Goal: Task Accomplishment & Management: Complete application form

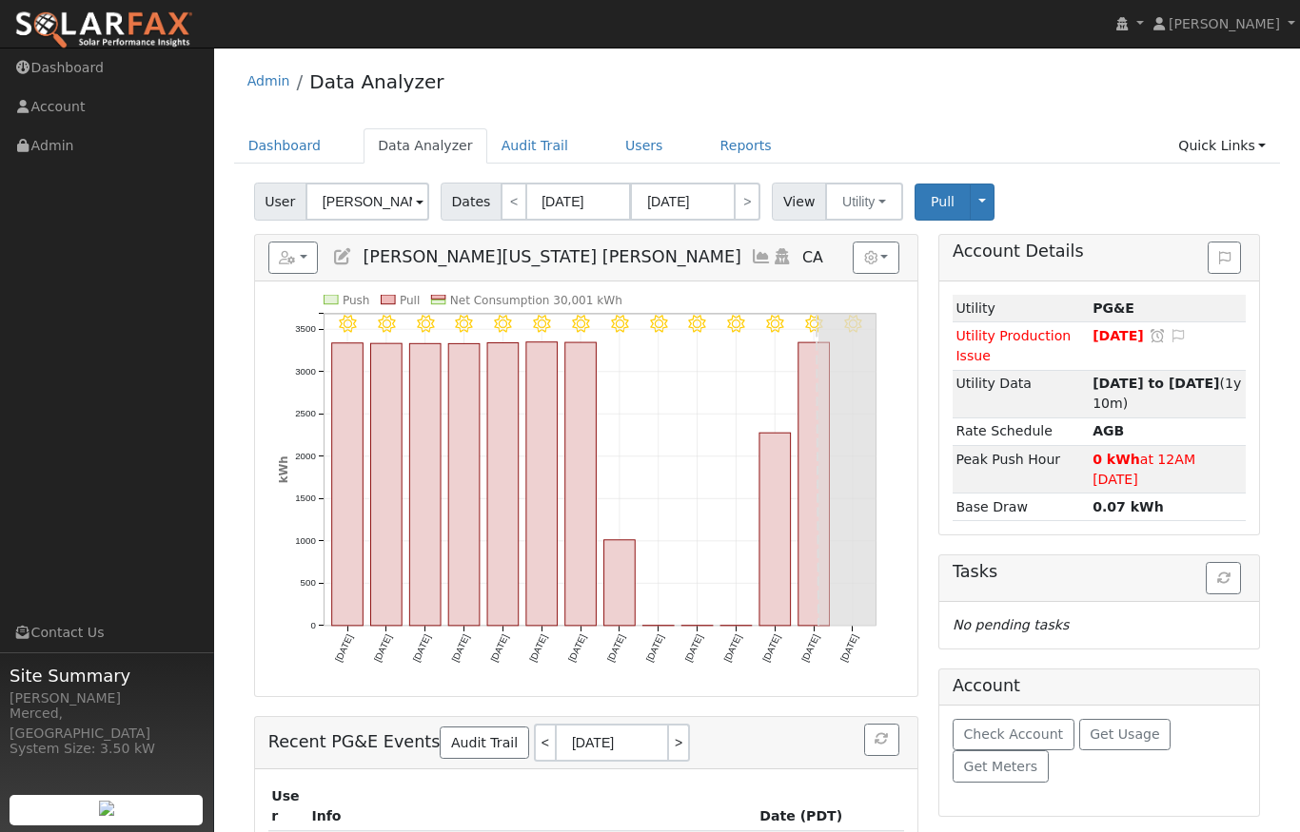
click at [785, 79] on div "Admin Data Analyzer" at bounding box center [757, 86] width 1047 height 58
click at [971, 202] on button "Toggle Dropdown" at bounding box center [981, 202] width 25 height 37
click at [1001, 353] on link "Disconnect Utility" at bounding box center [1041, 352] width 145 height 27
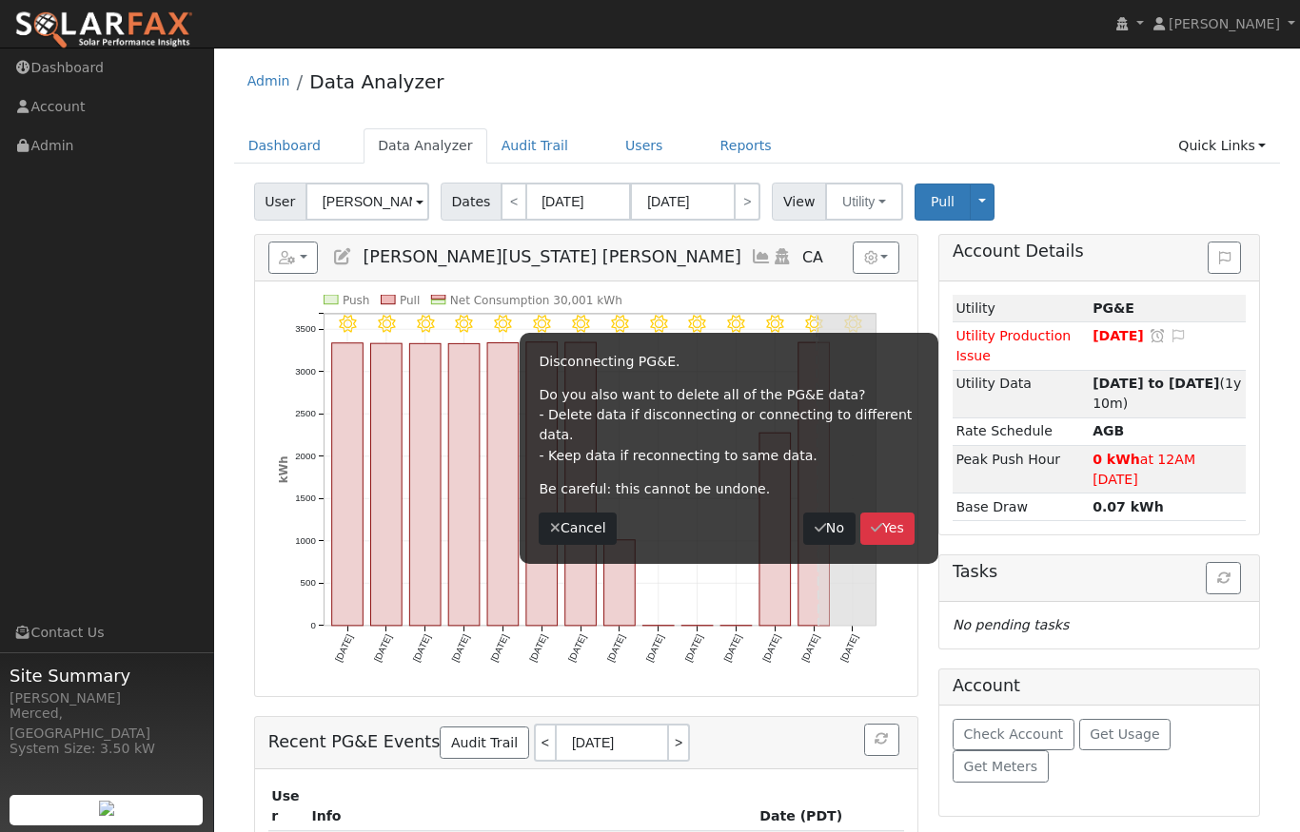
click at [900, 513] on button "Yes" at bounding box center [887, 529] width 55 height 32
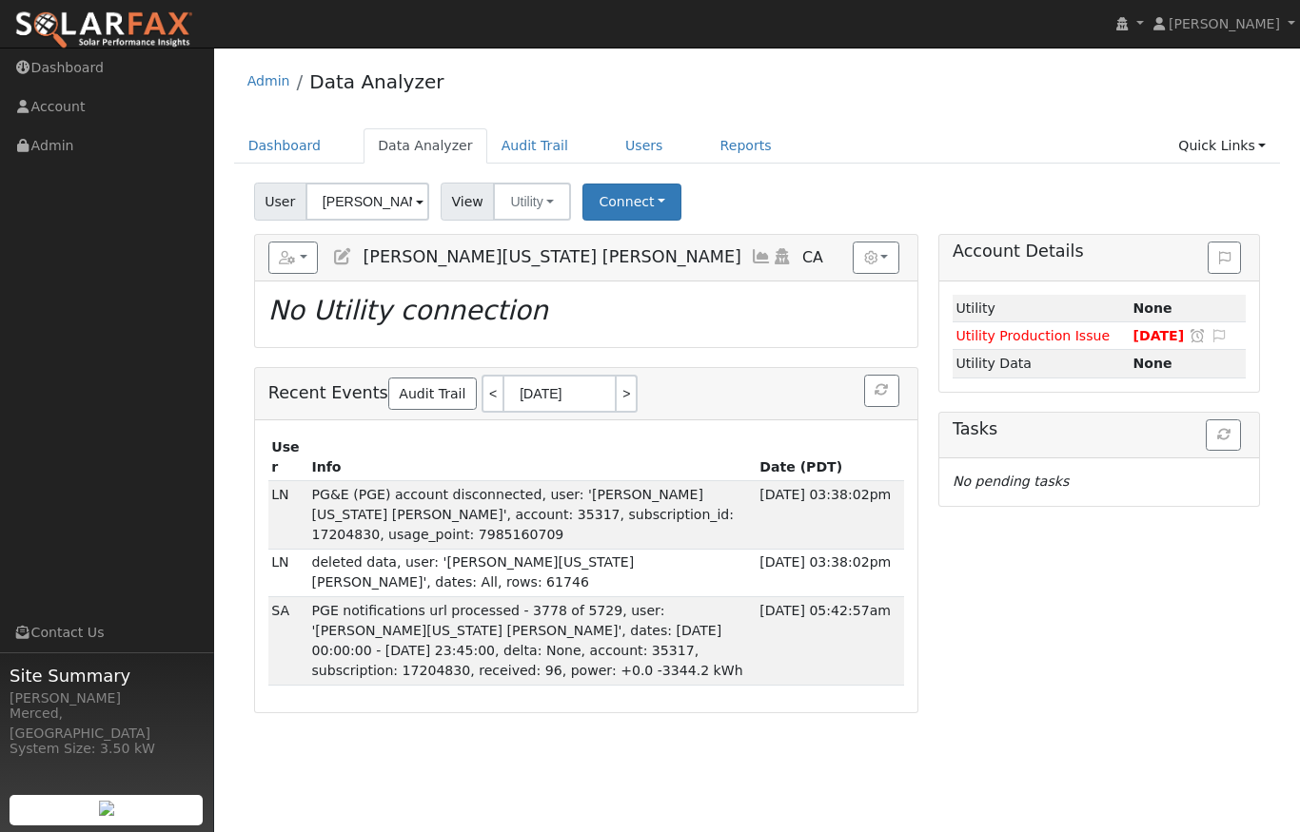
click at [339, 261] on icon at bounding box center [342, 256] width 21 height 17
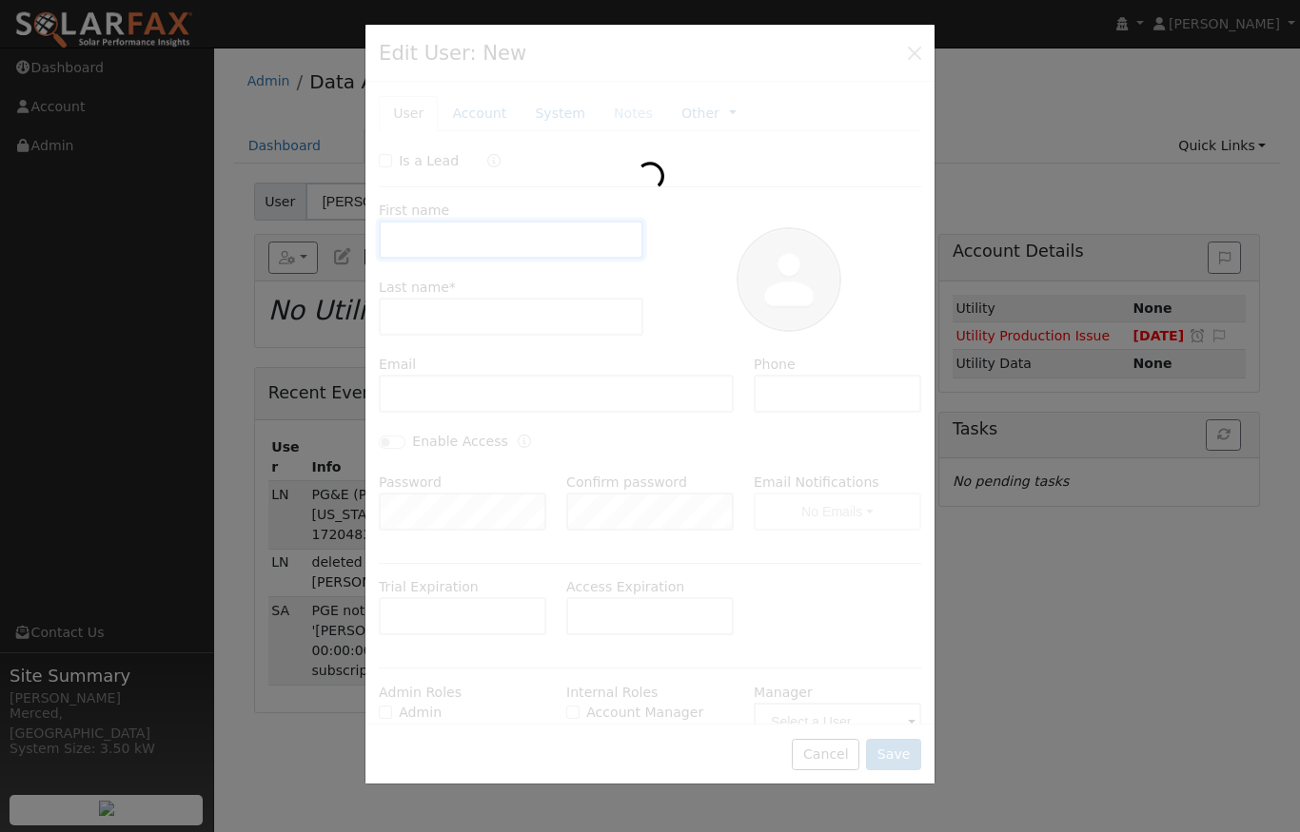
type input "Jesse Washington"
type input "Atwal"
type input "jesse+washington@atwalco.com"
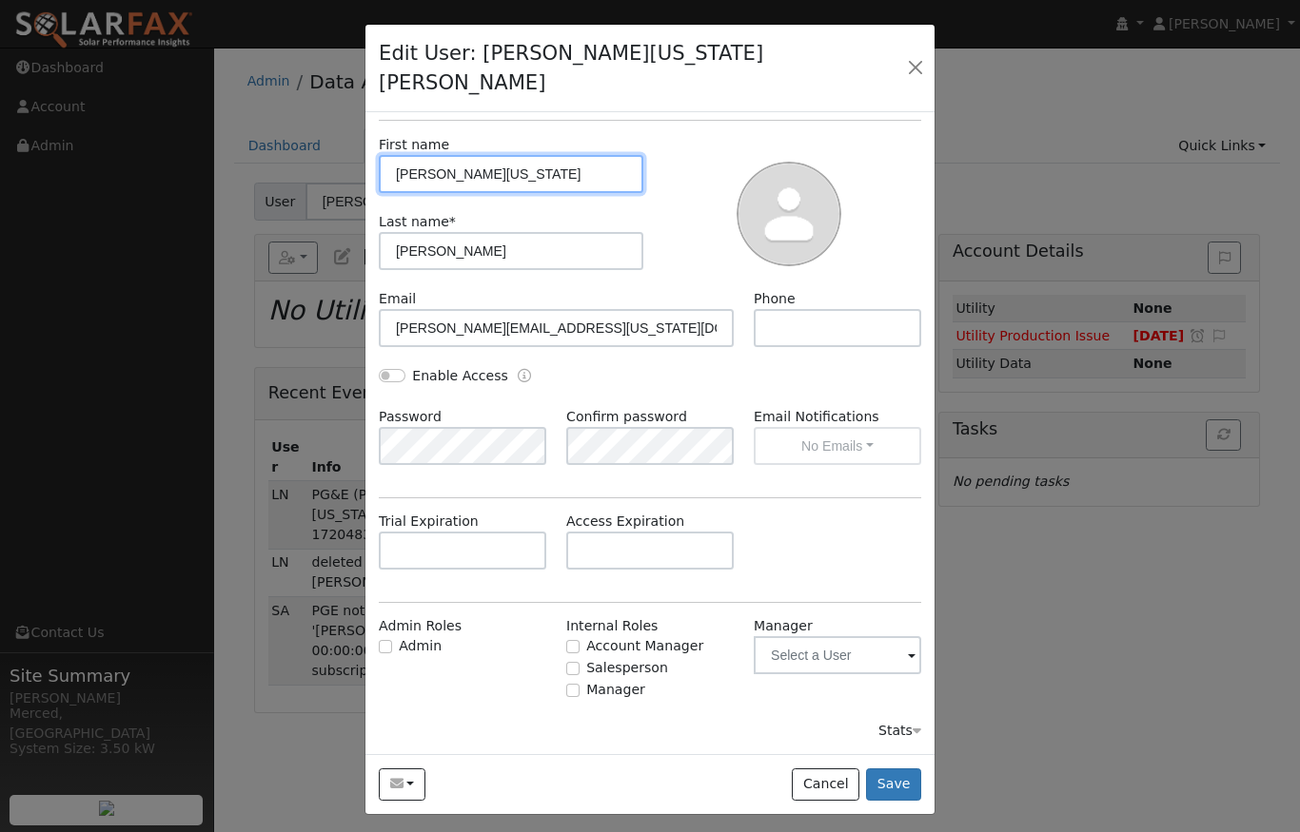
scroll to position [95, 0]
click at [704, 136] on div at bounding box center [789, 213] width 278 height 154
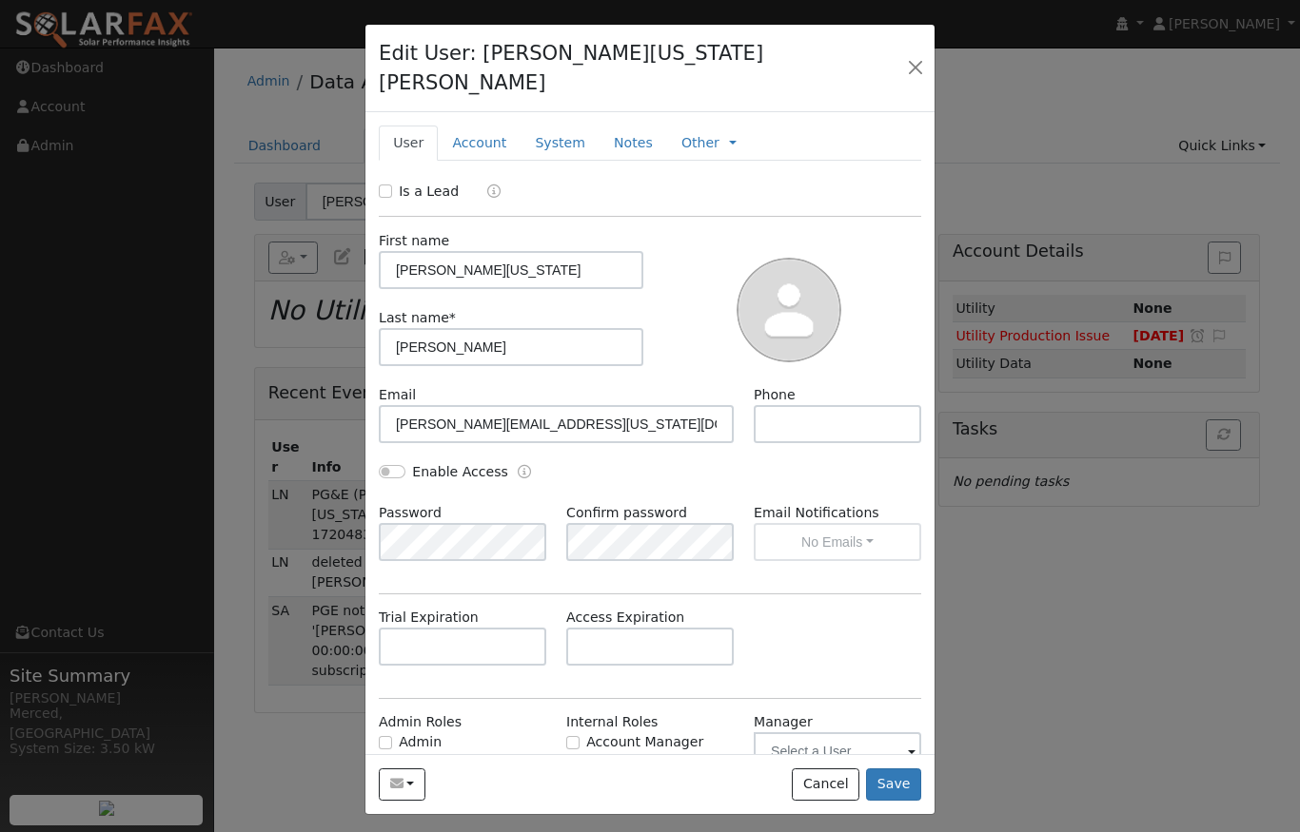
scroll to position [0, 0]
click at [471, 126] on link "Account" at bounding box center [479, 143] width 83 height 35
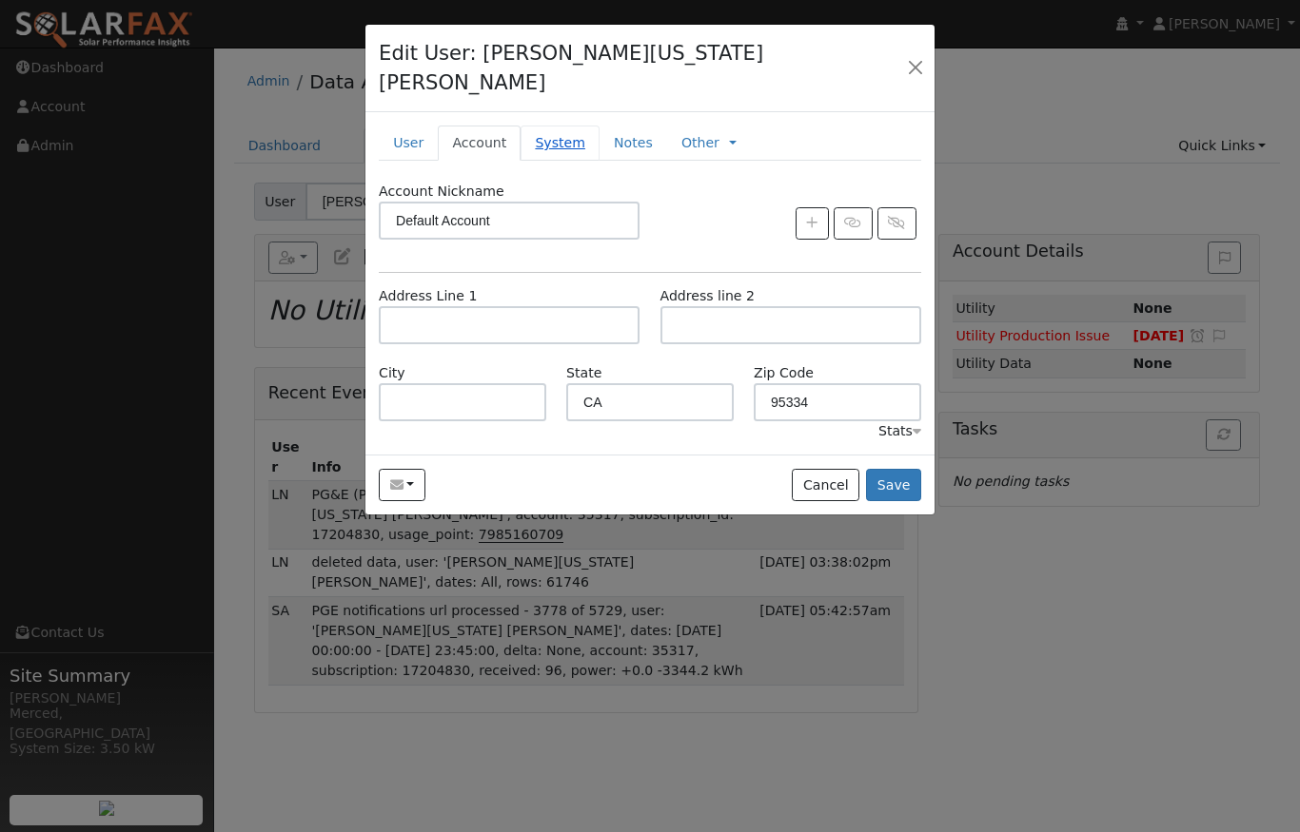
click at [557, 126] on link "System" at bounding box center [559, 143] width 79 height 35
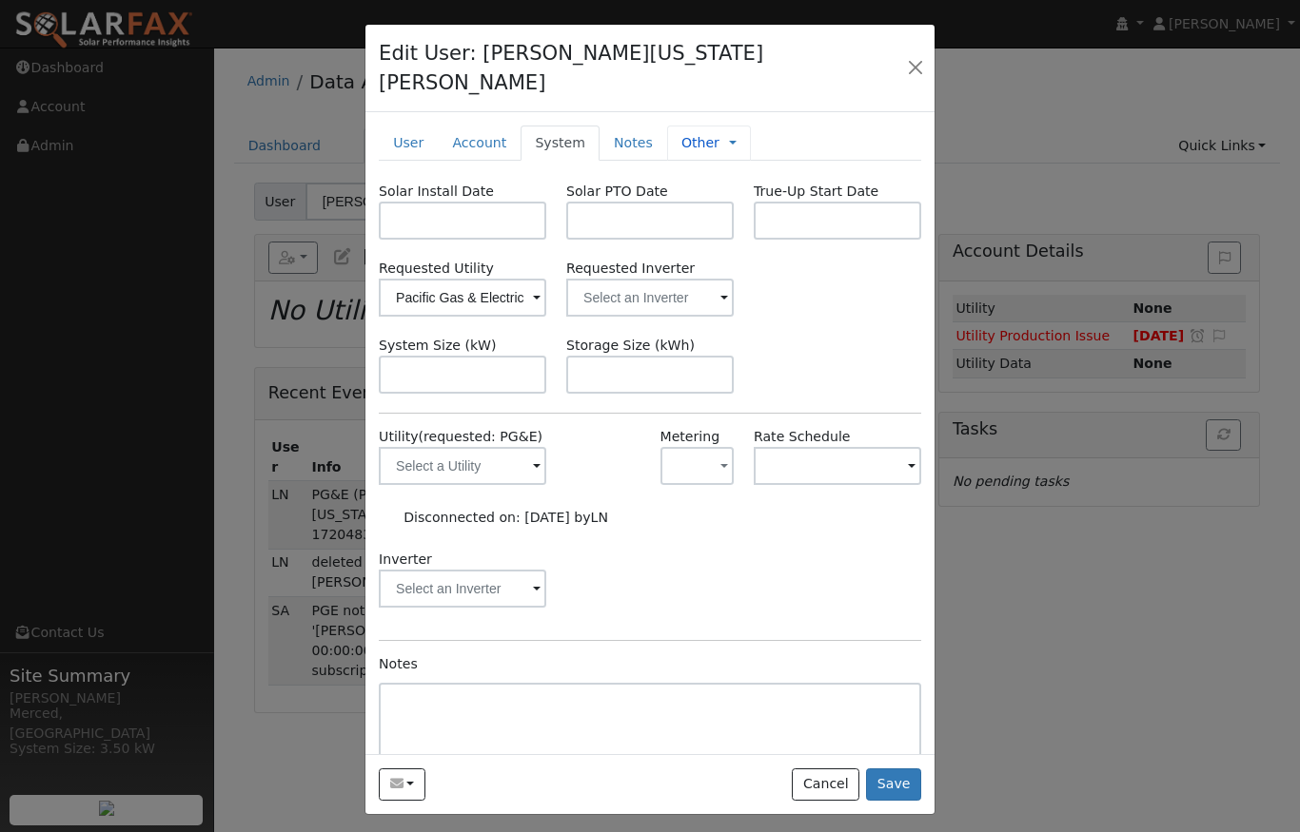
click at [719, 135] on span "Management Billing Timeline" at bounding box center [727, 142] width 17 height 15
click at [729, 133] on link at bounding box center [733, 143] width 8 height 20
click at [787, 126] on ul "User Account System Notes Other Management Billing Timeline" at bounding box center [650, 143] width 542 height 35
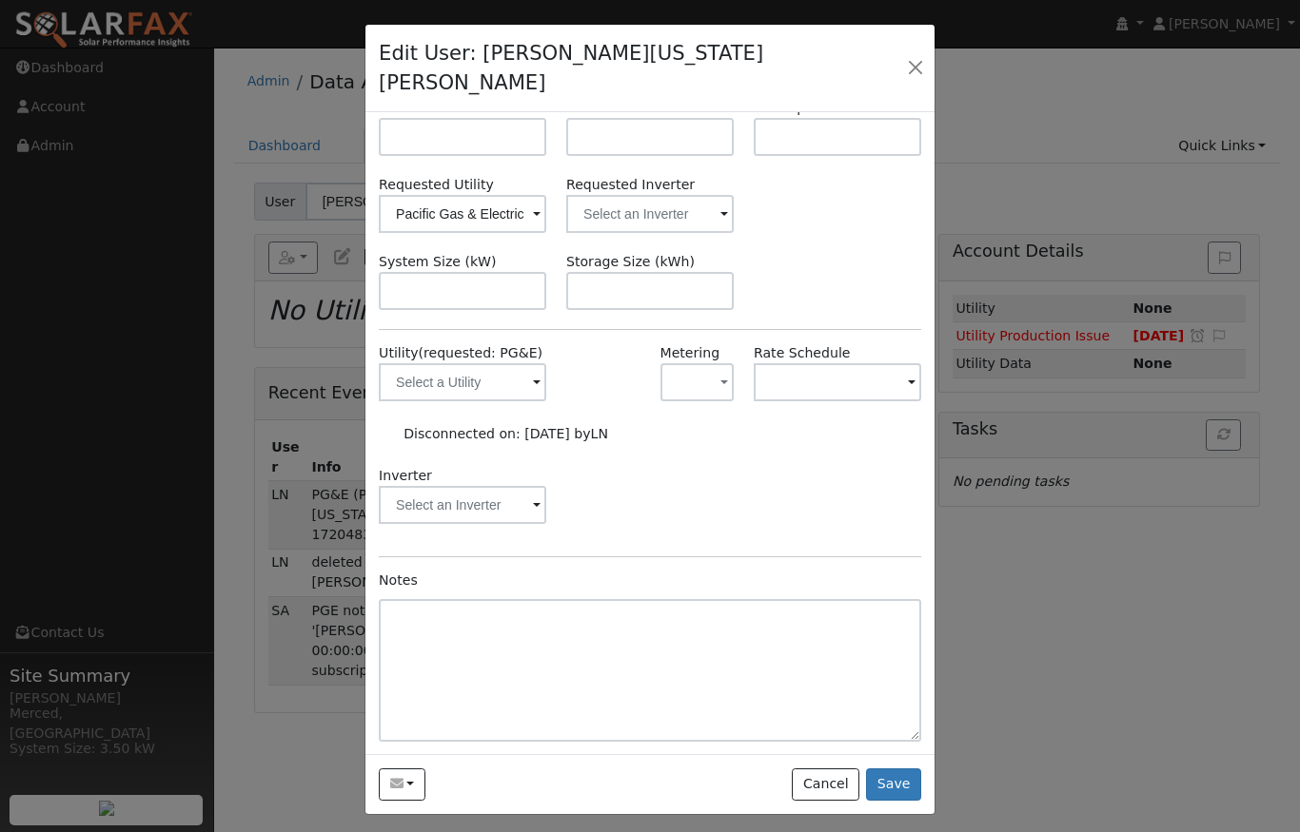
scroll to position [83, 0]
click at [911, 54] on button "button" at bounding box center [915, 67] width 26 height 27
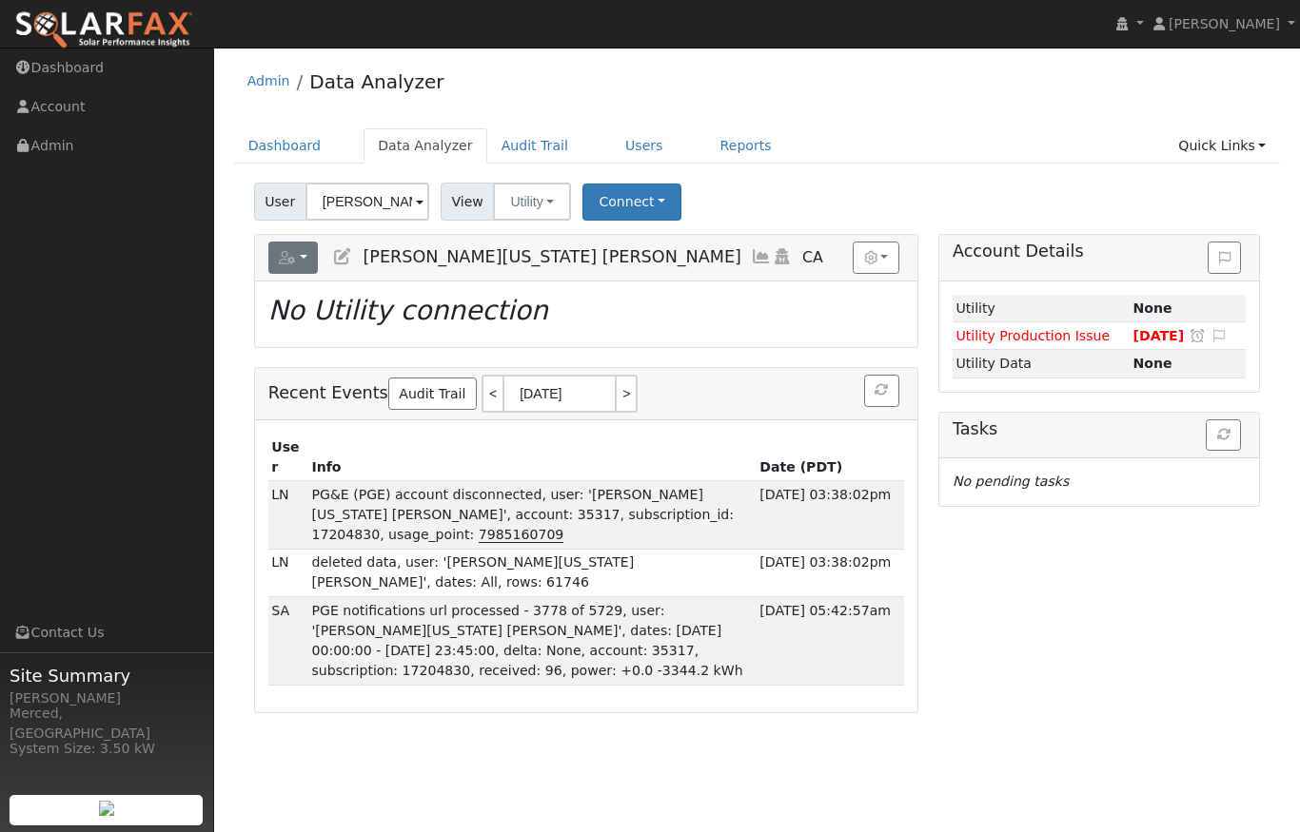
click at [308, 253] on button "button" at bounding box center [293, 258] width 50 height 32
click at [327, 415] on link "Delete This User" at bounding box center [350, 415] width 163 height 23
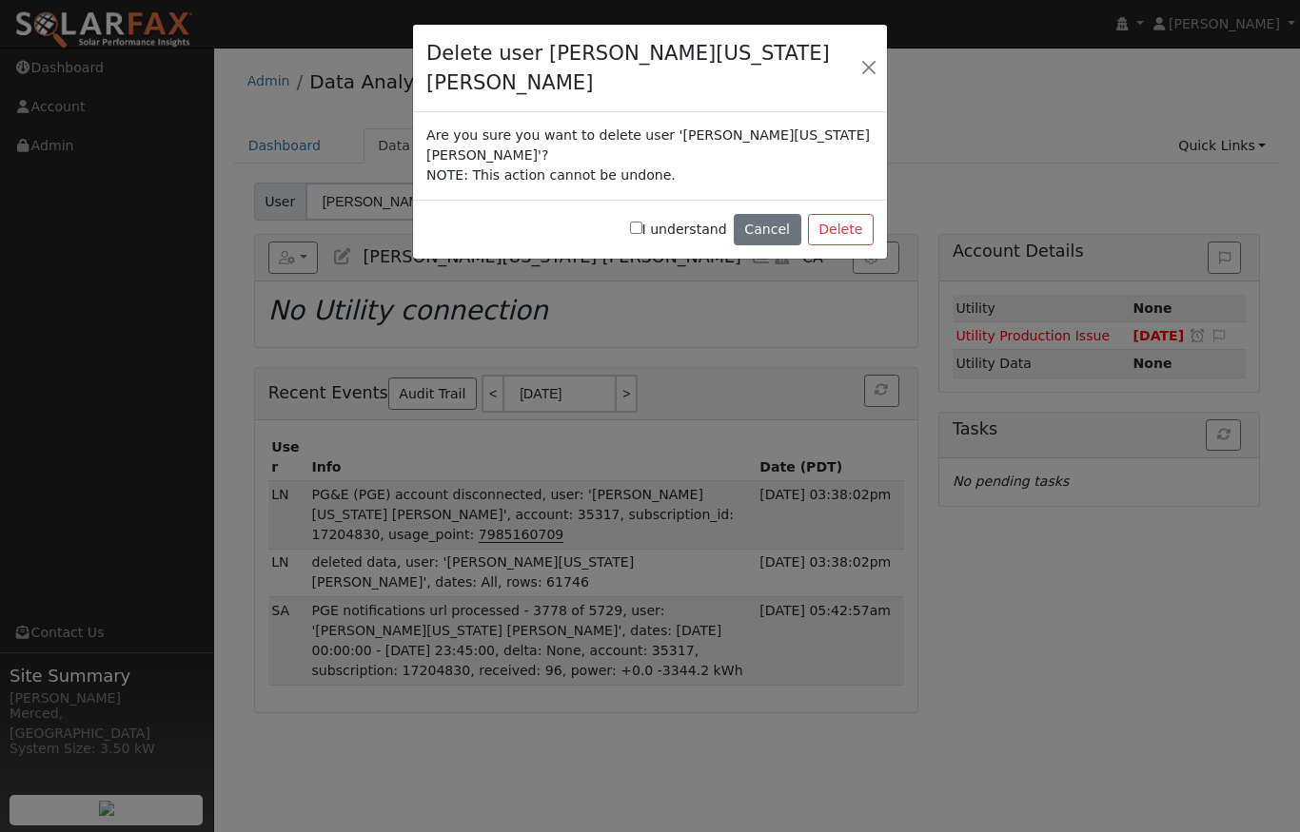
click at [642, 222] on input "I understand" at bounding box center [636, 228] width 12 height 12
checkbox input "true"
click at [851, 214] on button "Delete" at bounding box center [841, 230] width 66 height 32
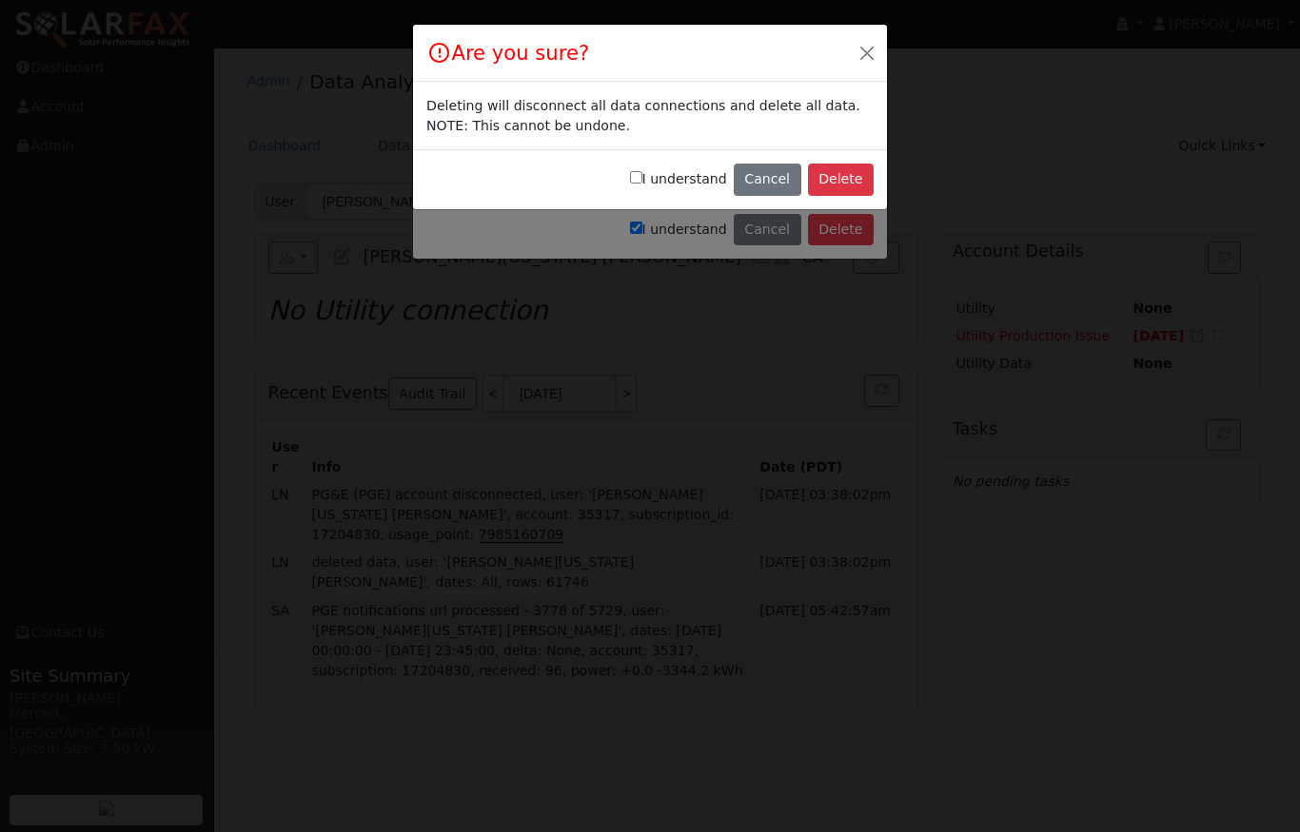
click at [844, 174] on button "Delete" at bounding box center [841, 180] width 66 height 32
click at [636, 178] on input "I understand" at bounding box center [636, 177] width 12 height 12
checkbox input "true"
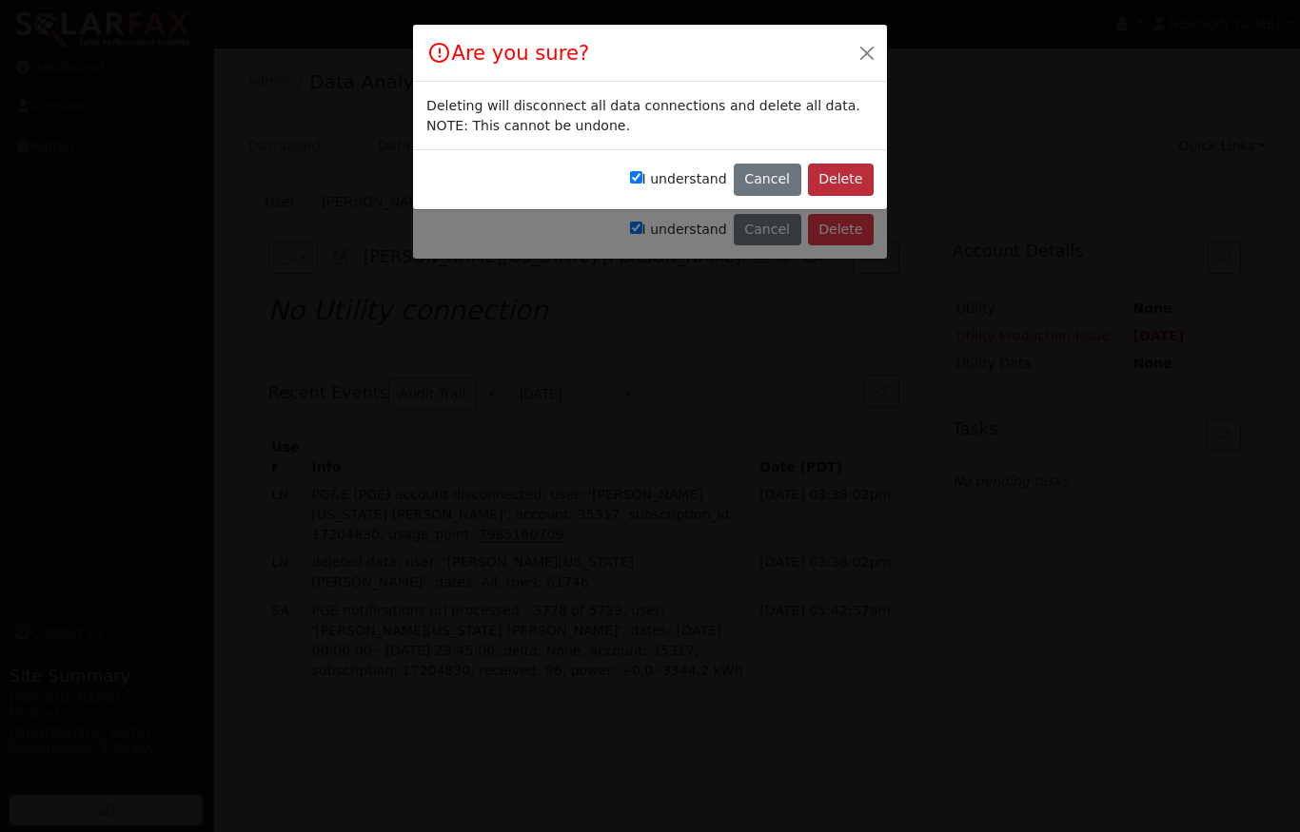
click at [840, 180] on button "Delete" at bounding box center [841, 180] width 66 height 32
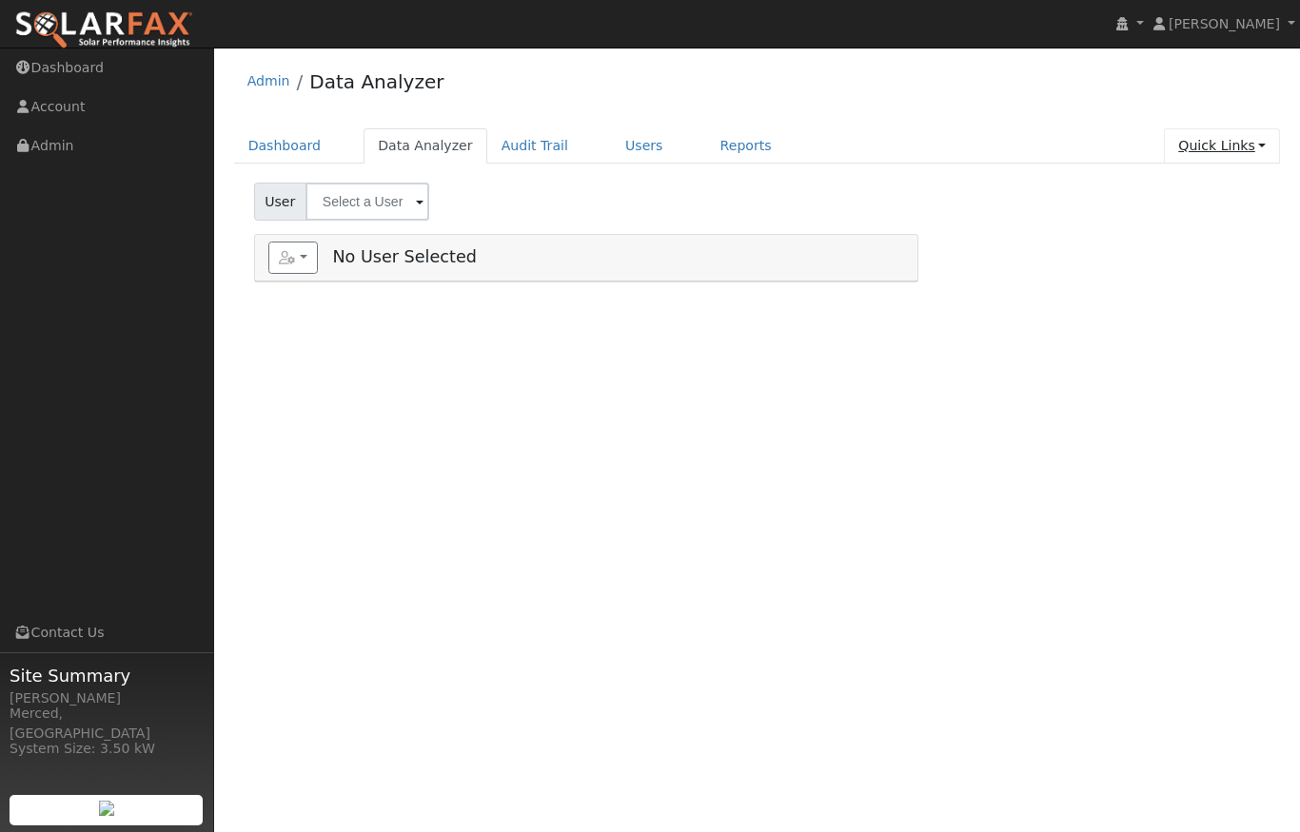
click at [1266, 141] on link "Quick Links" at bounding box center [1222, 145] width 116 height 35
click at [1221, 176] on link "Quick Add" at bounding box center [1208, 186] width 141 height 27
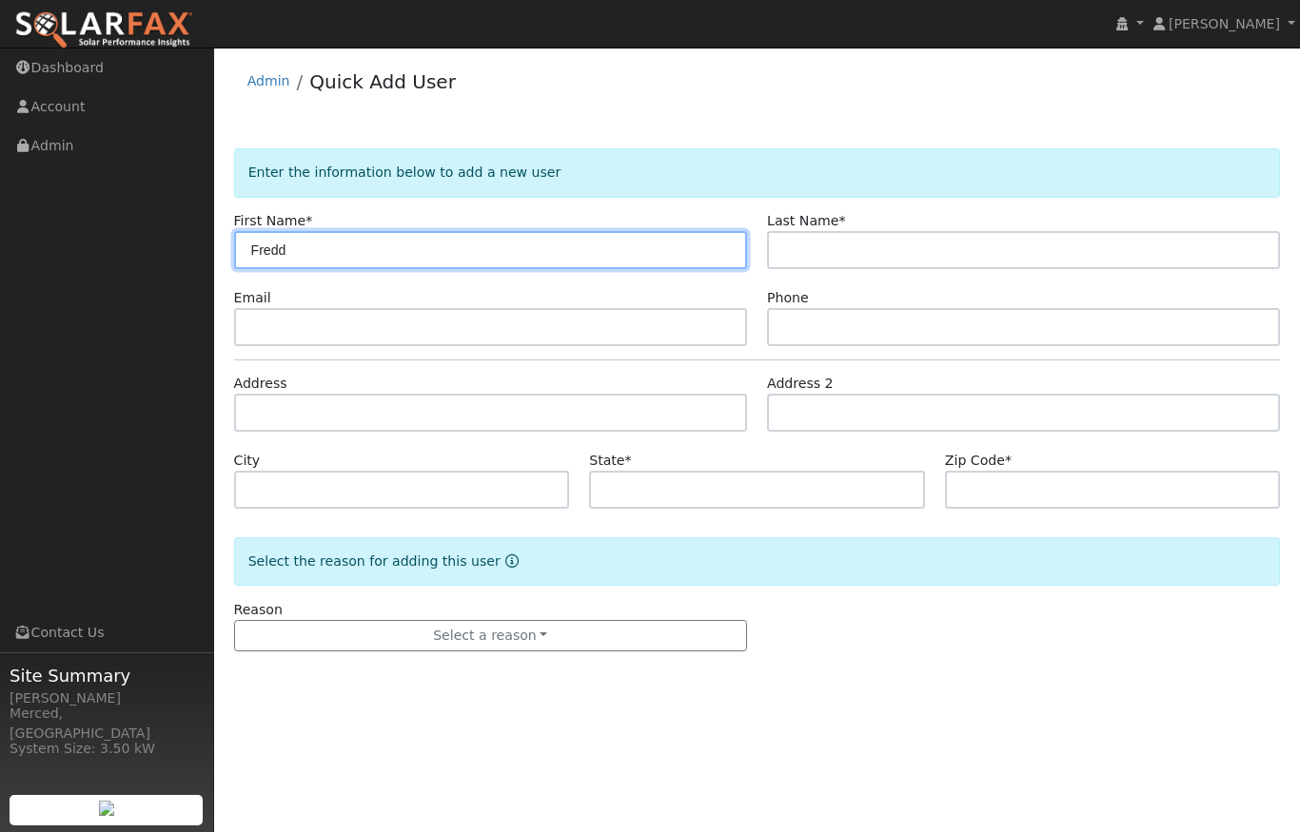
type input "Fredd"
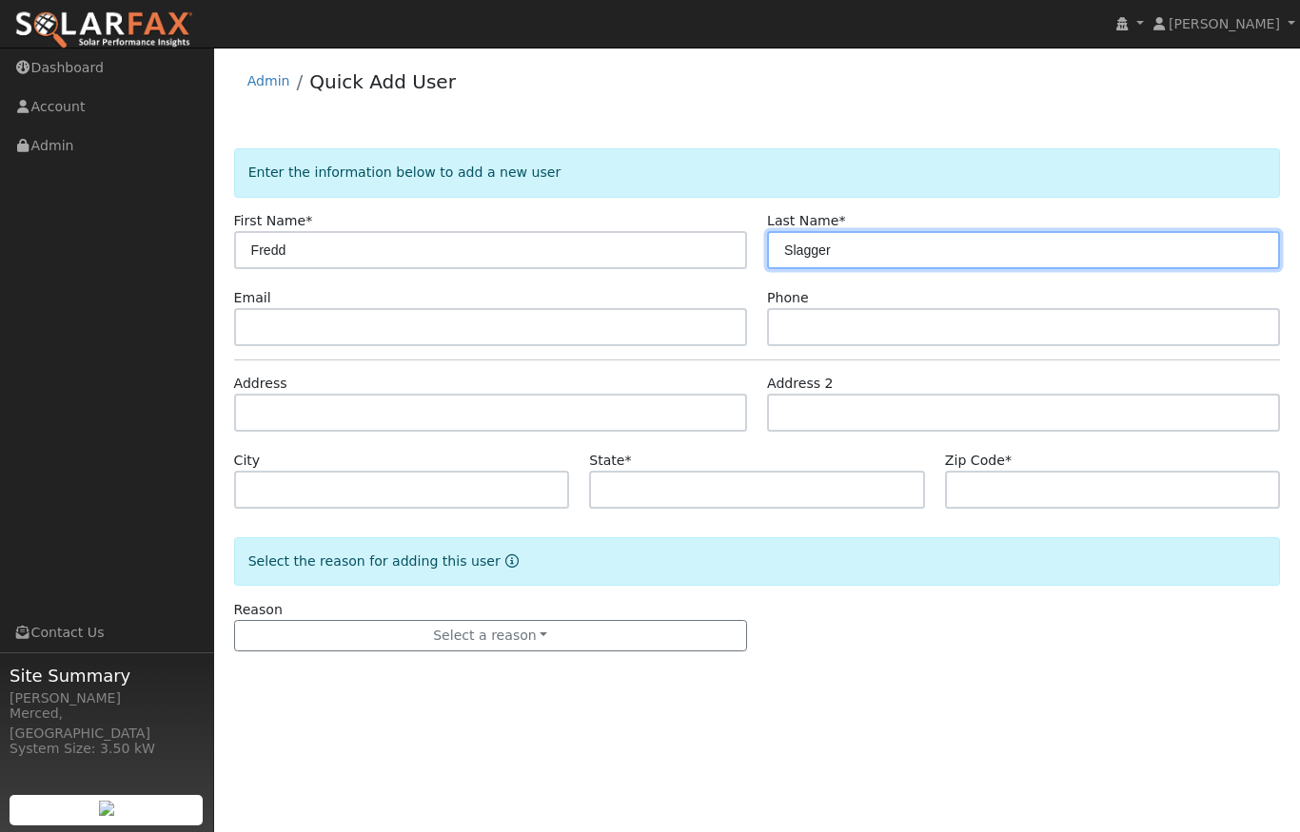
type input "Slagger"
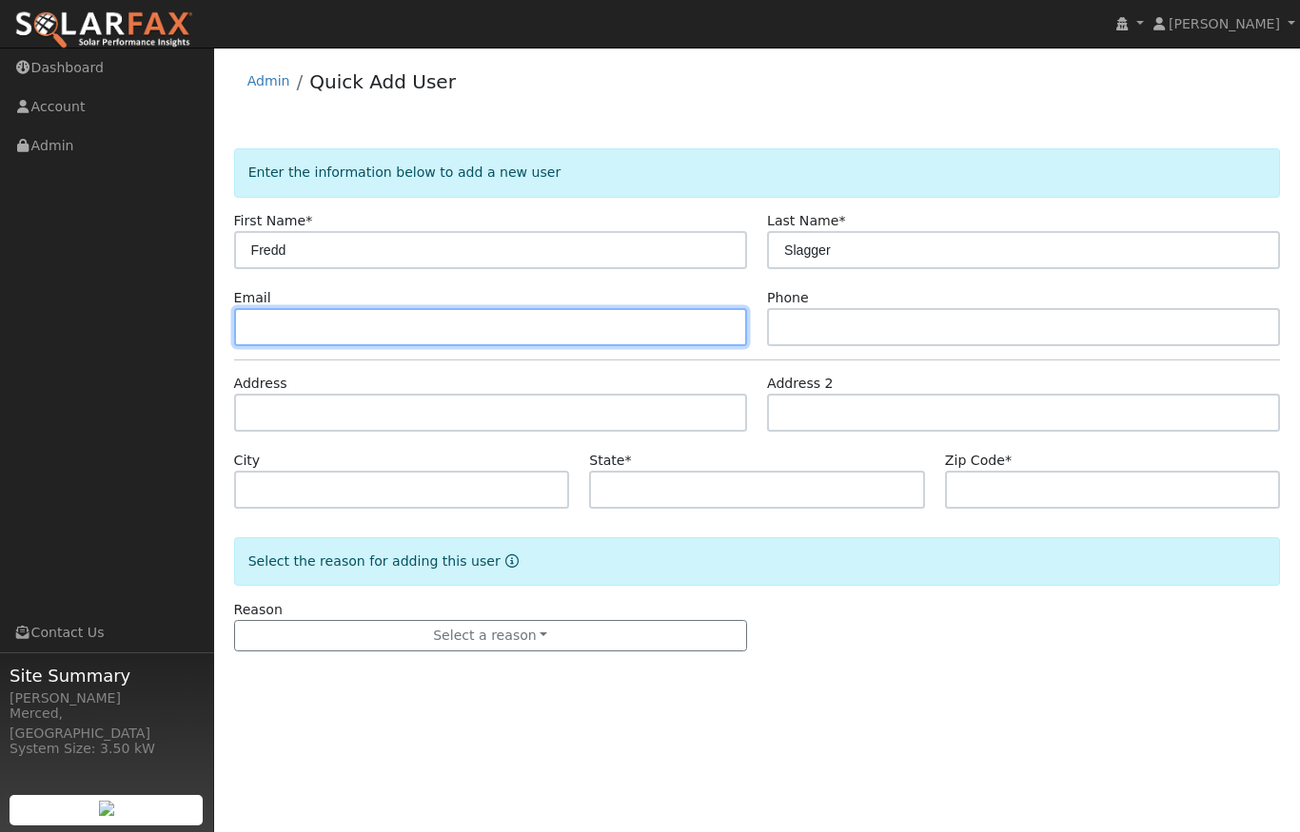
paste input "[EMAIL_ADDRESS][DOMAIN_NAME]"
type input "[EMAIL_ADDRESS][DOMAIN_NAME]"
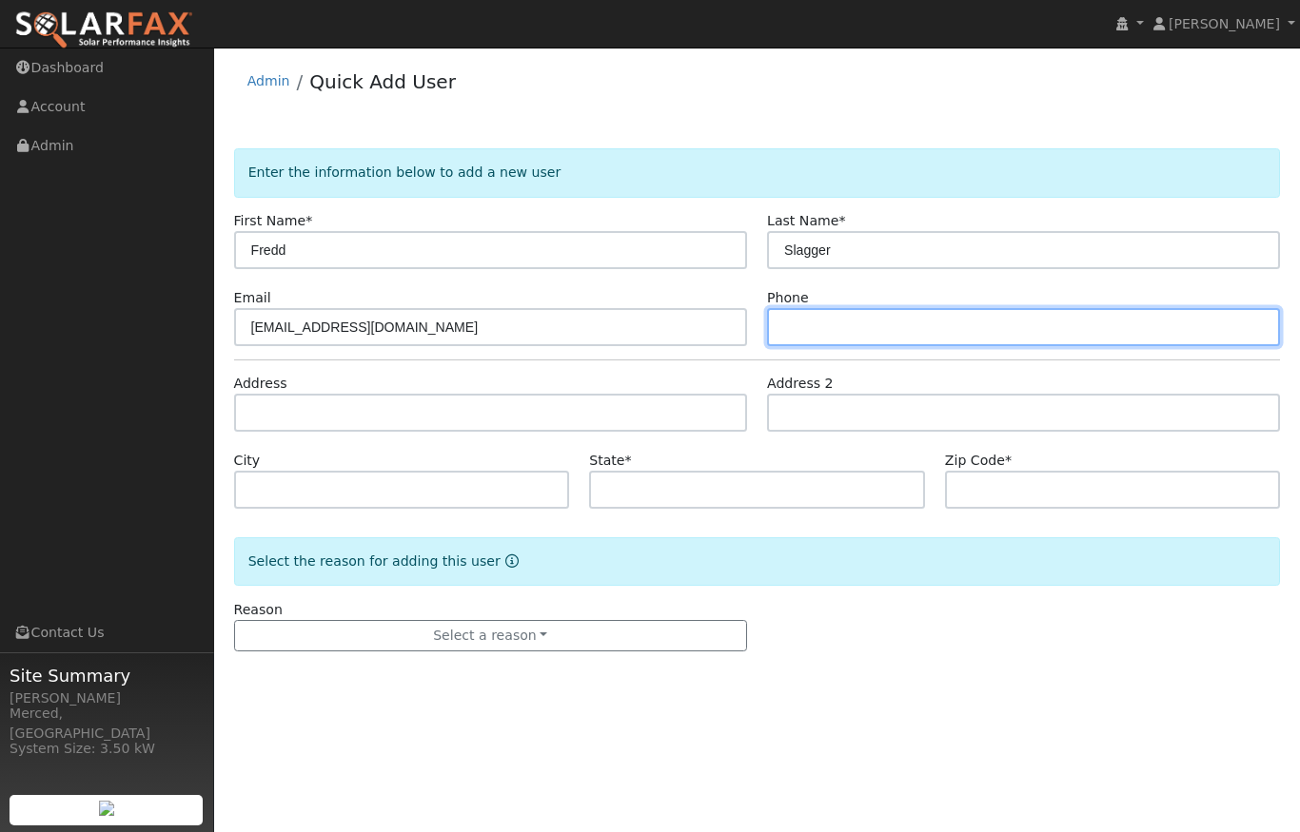
click at [812, 325] on input "text" at bounding box center [1023, 327] width 513 height 38
paste input "[PHONE_NUMBER]"
type input "[PHONE_NUMBER]"
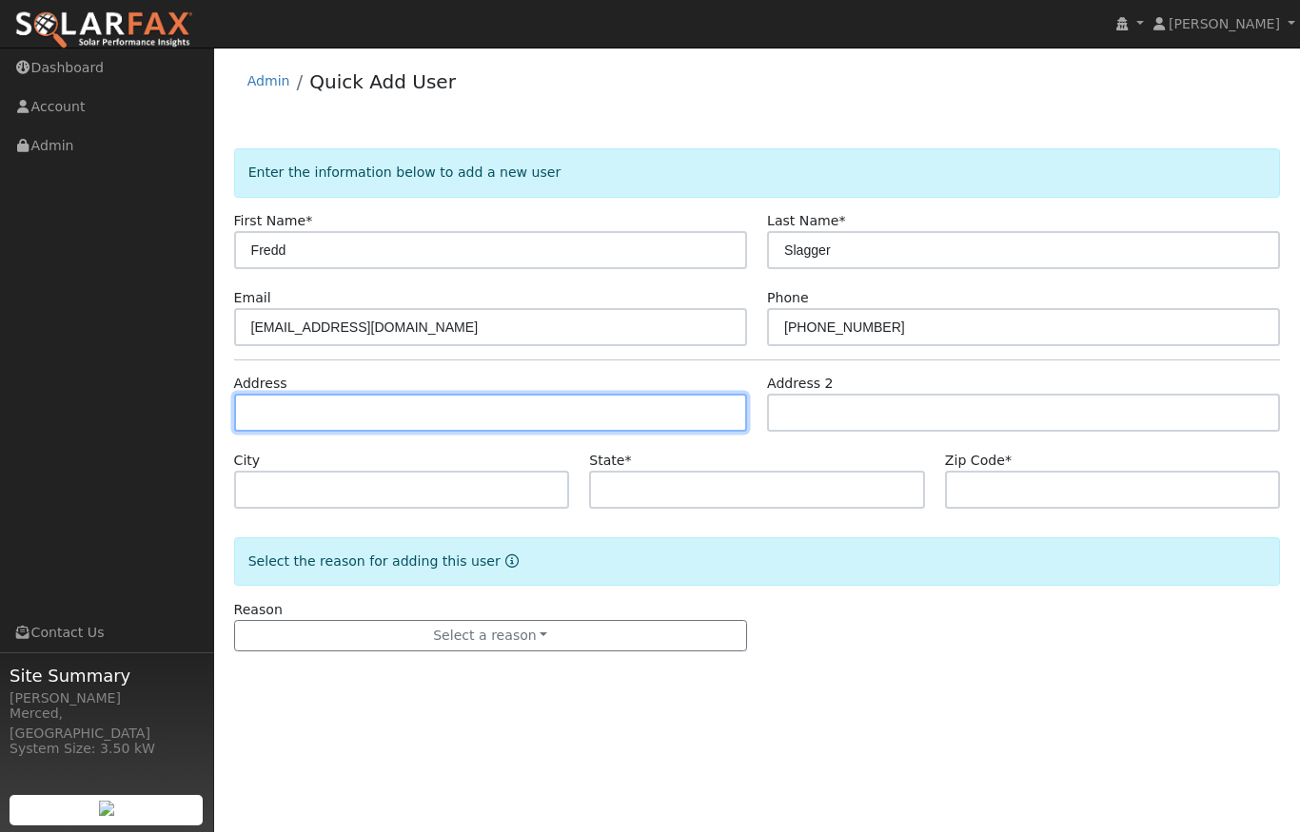
click at [457, 396] on input "text" at bounding box center [490, 413] width 513 height 38
paste input "2536 Piedmont drive Merced"
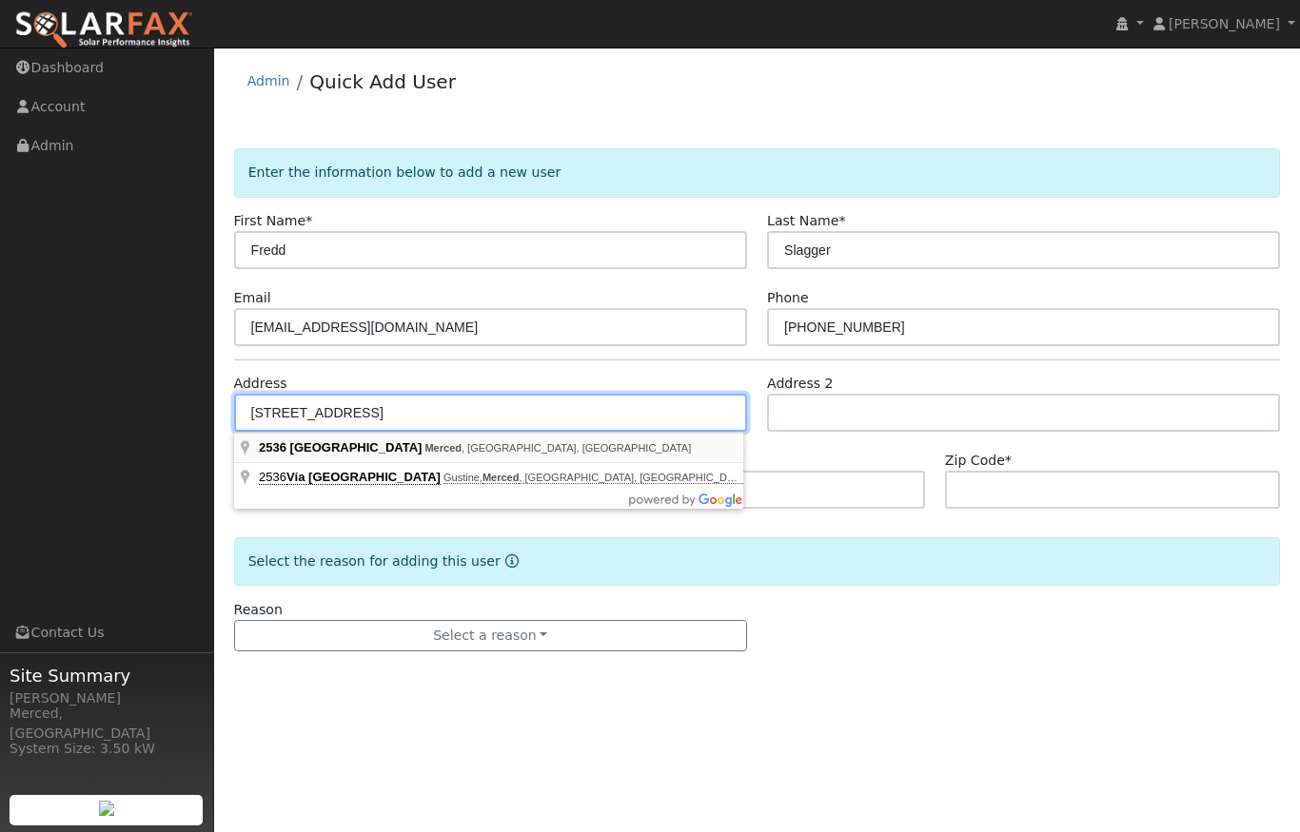
type input "[STREET_ADDRESS]"
type input "Merced"
type input "CA"
type input "95340"
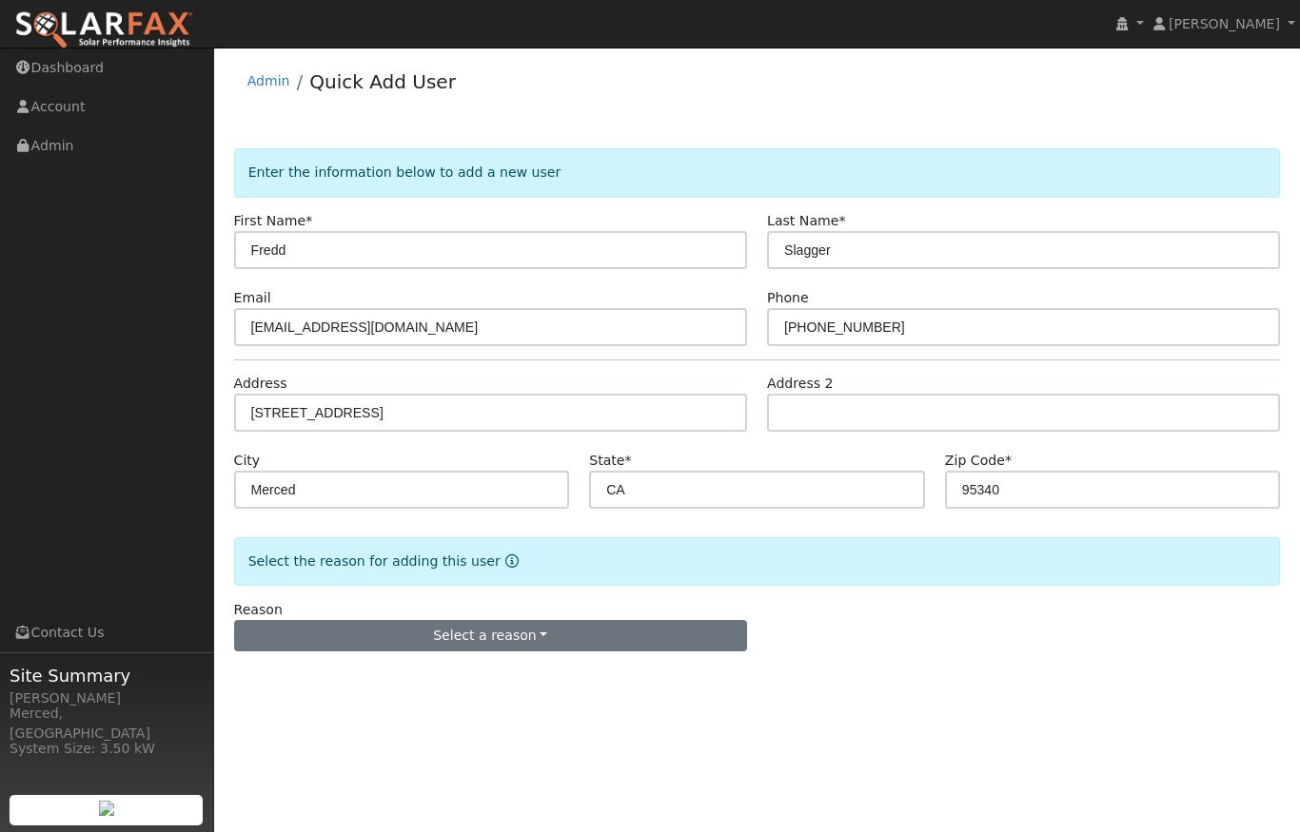
click at [546, 634] on button "Select a reason" at bounding box center [490, 636] width 513 height 32
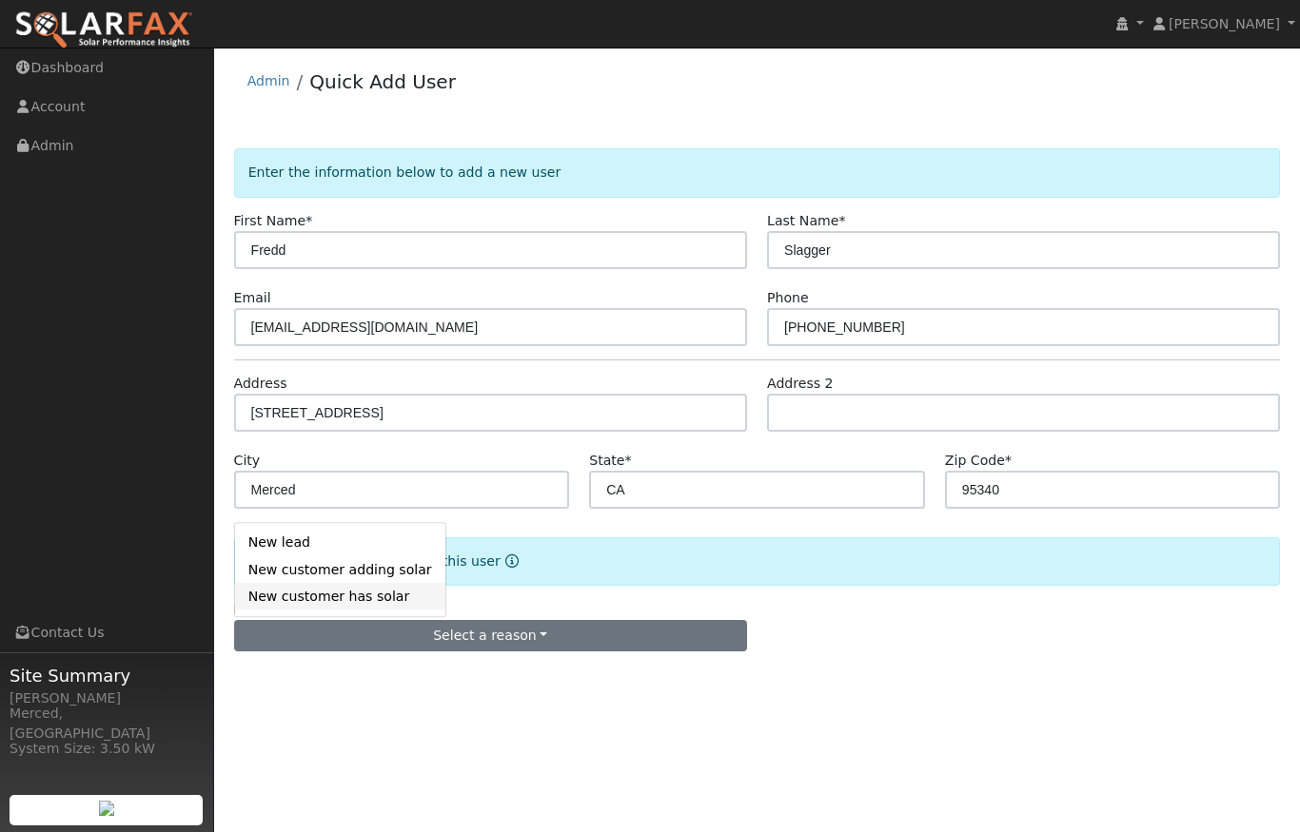
click at [306, 602] on link "New customer has solar" at bounding box center [340, 596] width 210 height 27
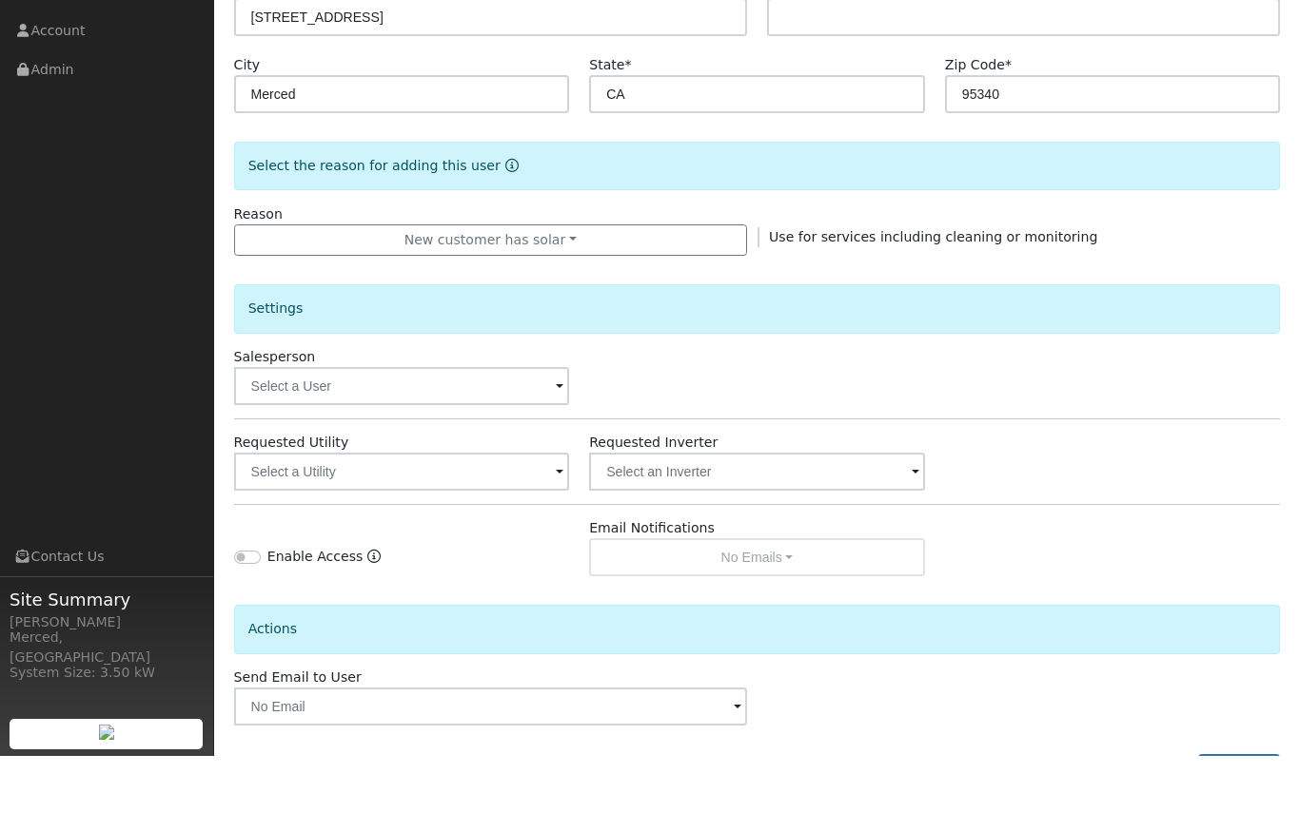
scroll to position [396, 0]
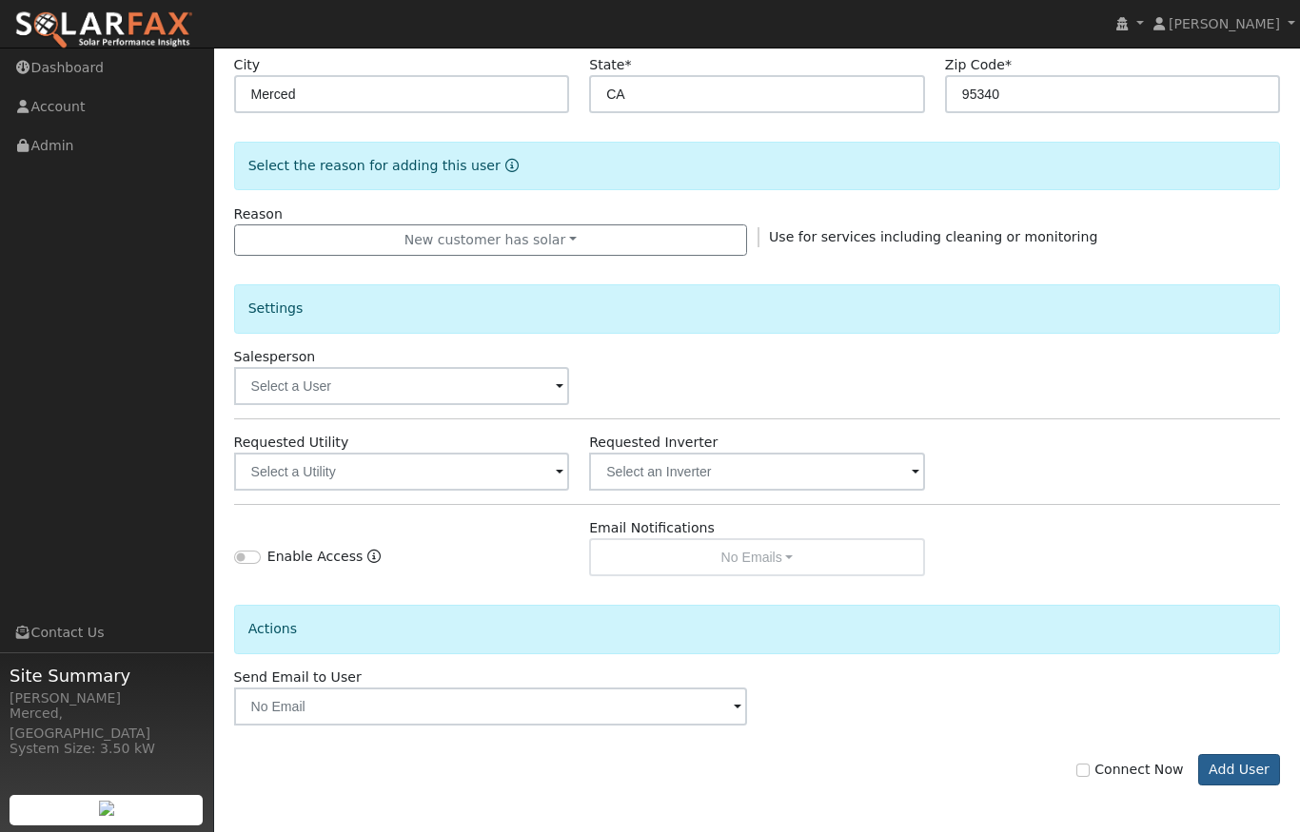
click at [1215, 762] on button "Add User" at bounding box center [1239, 770] width 83 height 32
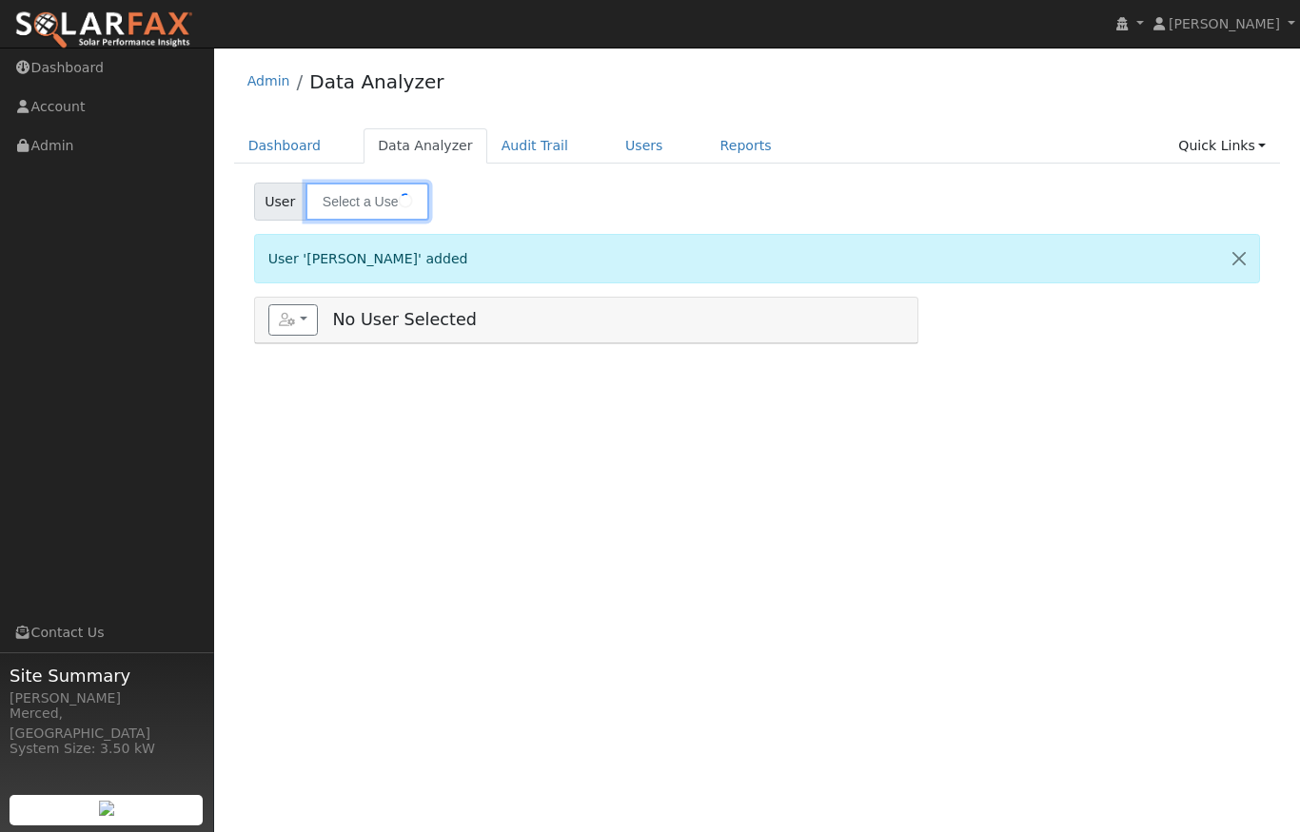
type input "[PERSON_NAME]"
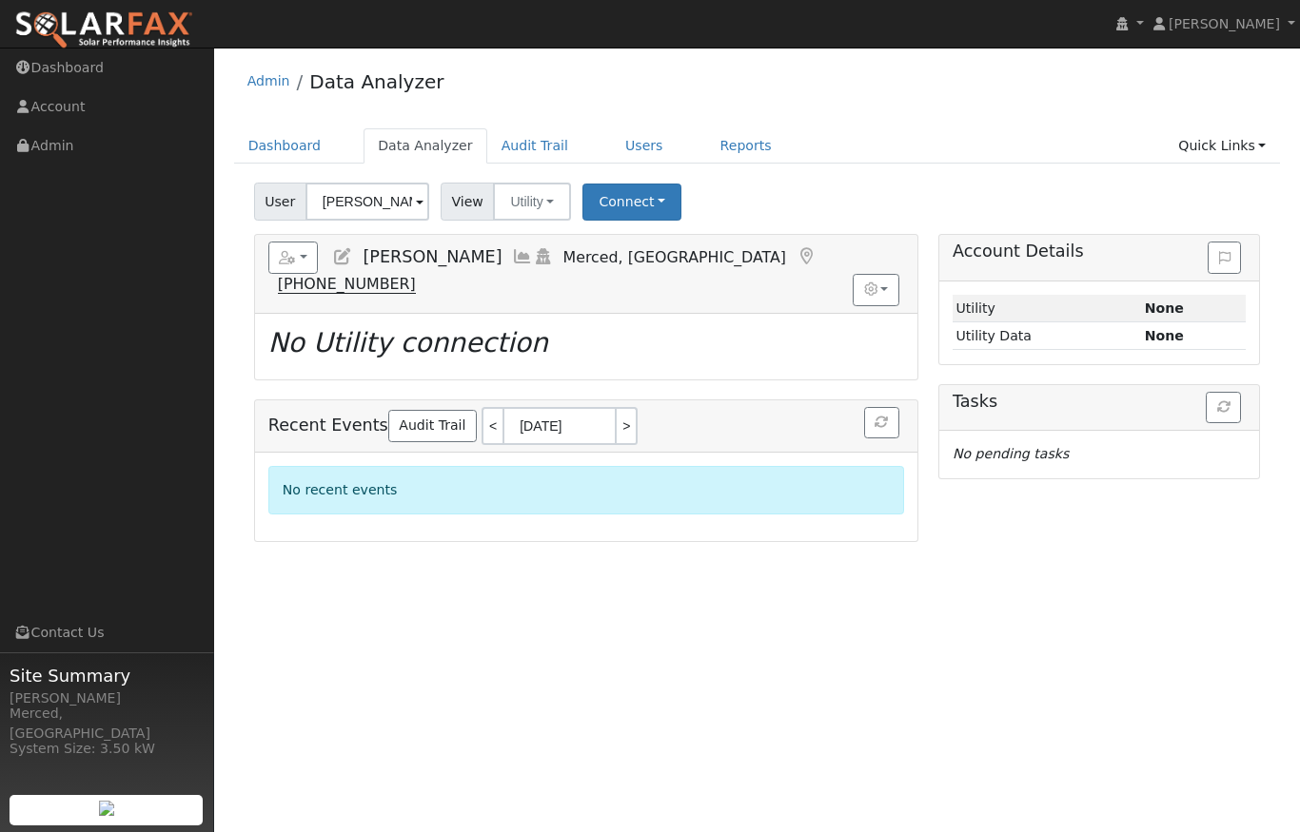
click at [759, 202] on div "User [PERSON_NAME] Account Default Account Default Account [STREET_ADDRESS] Pri…" at bounding box center [756, 198] width 1013 height 45
click at [343, 257] on icon at bounding box center [342, 256] width 21 height 17
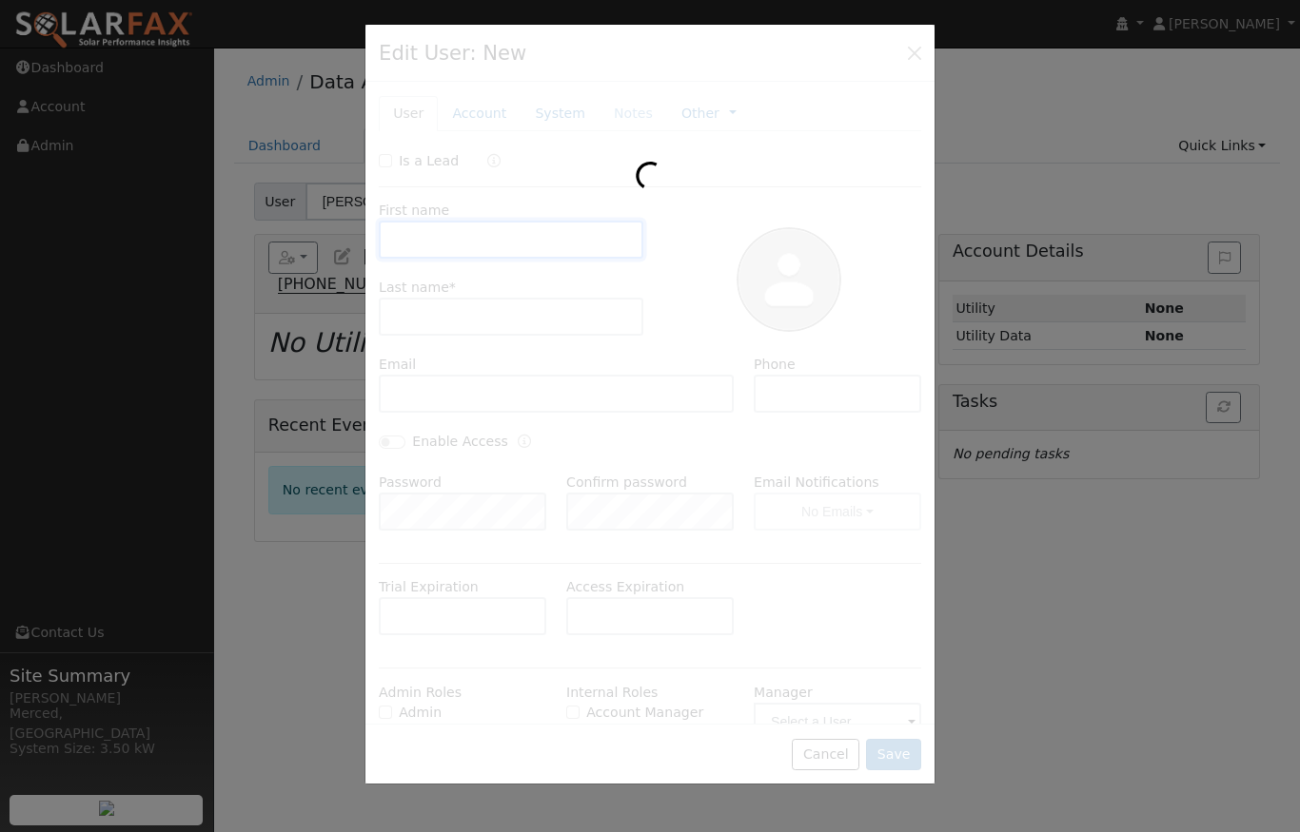
type input "Fredd"
type input "Slagger"
type input "[EMAIL_ADDRESS][DOMAIN_NAME]"
type input "[PHONE_NUMBER]"
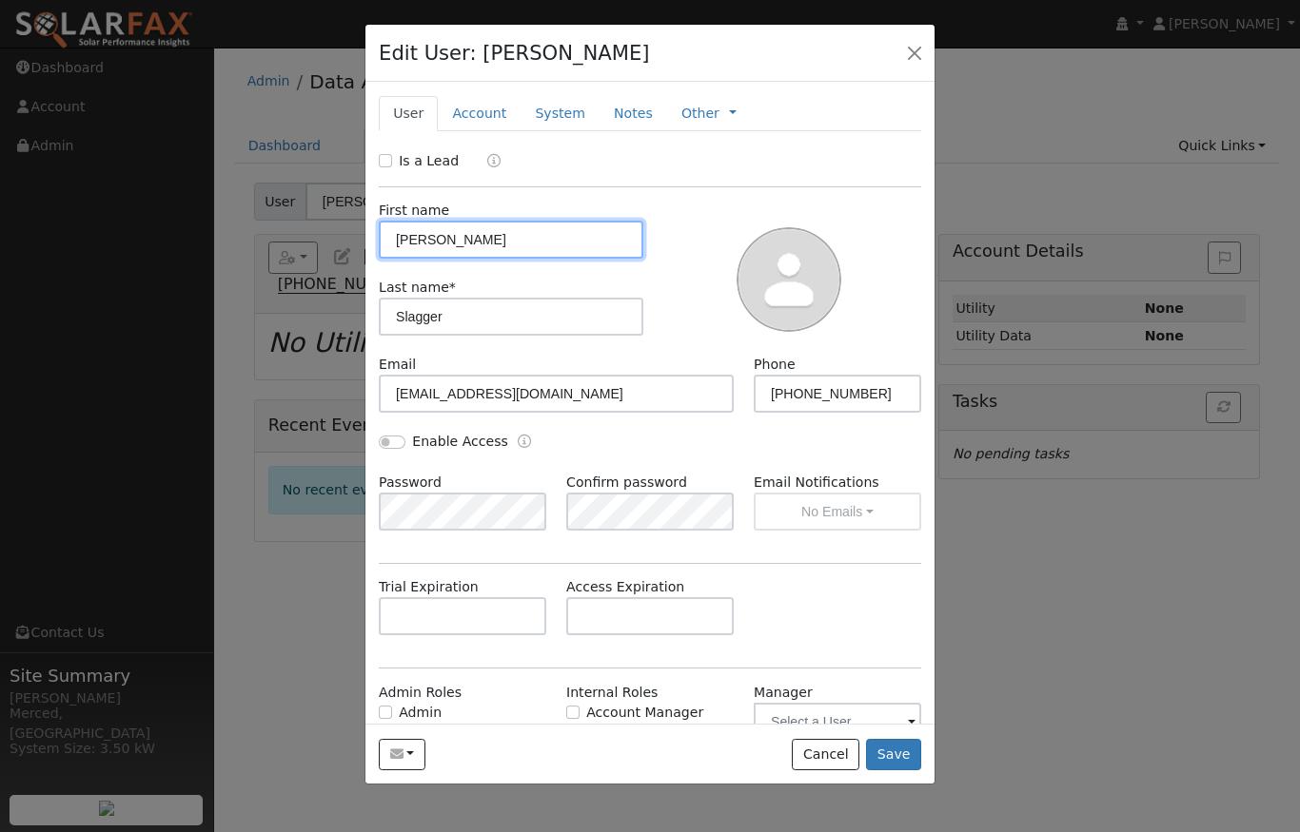
type input "[PERSON_NAME]"
click at [691, 219] on div at bounding box center [789, 278] width 278 height 154
click at [889, 766] on button "Save" at bounding box center [893, 755] width 55 height 32
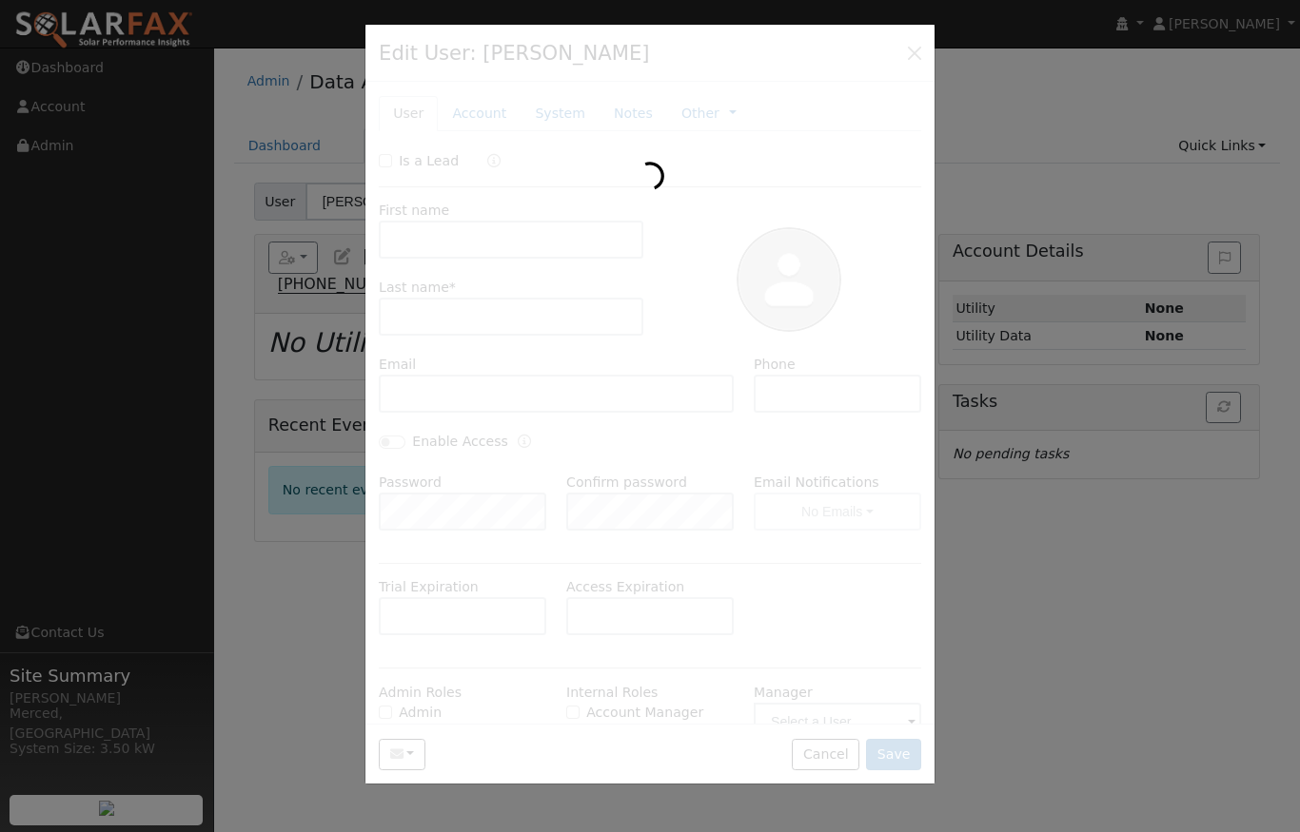
type input "[PERSON_NAME]"
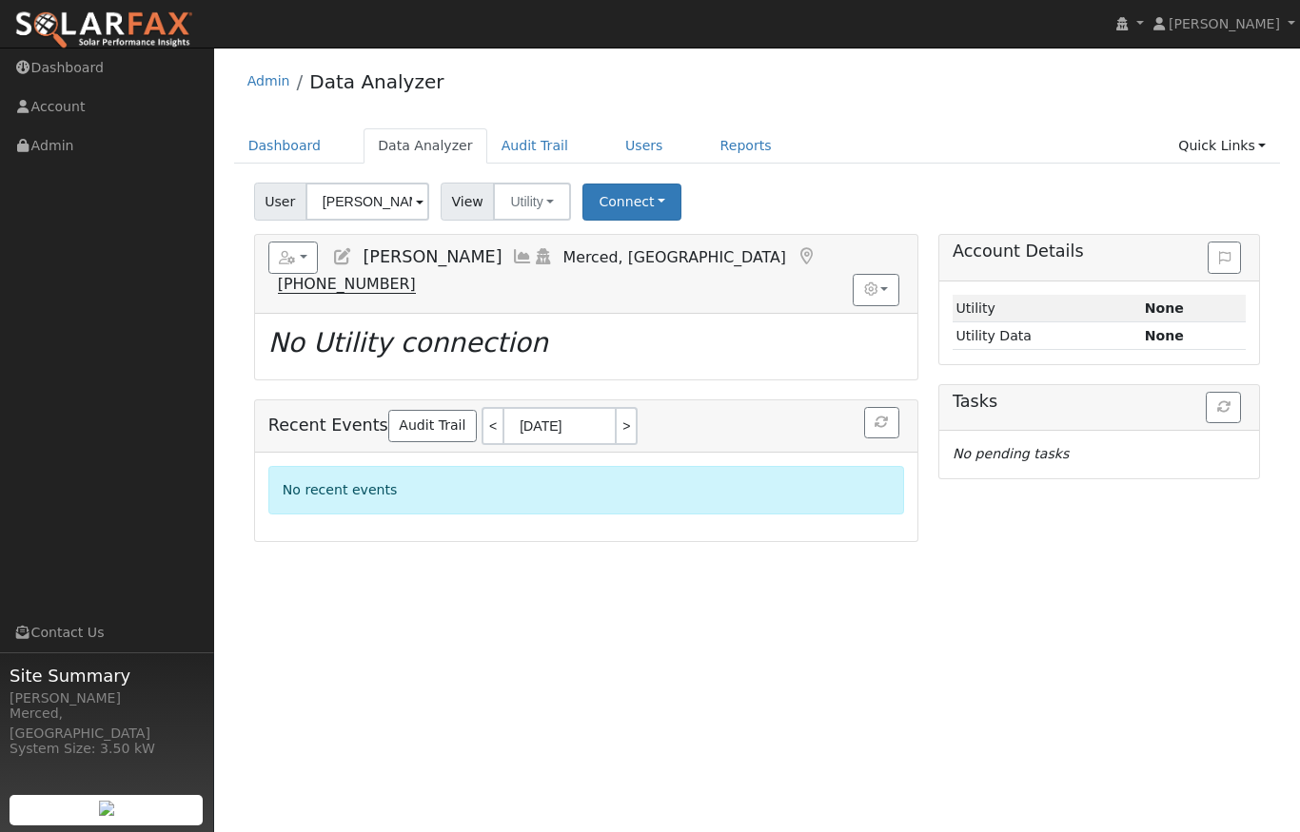
click at [748, 186] on div "User [PERSON_NAME] Account Default Account Default Account [STREET_ADDRESS] Pri…" at bounding box center [756, 198] width 1013 height 45
click at [652, 203] on button "Connect" at bounding box center [631, 202] width 99 height 37
click at [711, 244] on icon at bounding box center [715, 242] width 9 height 13
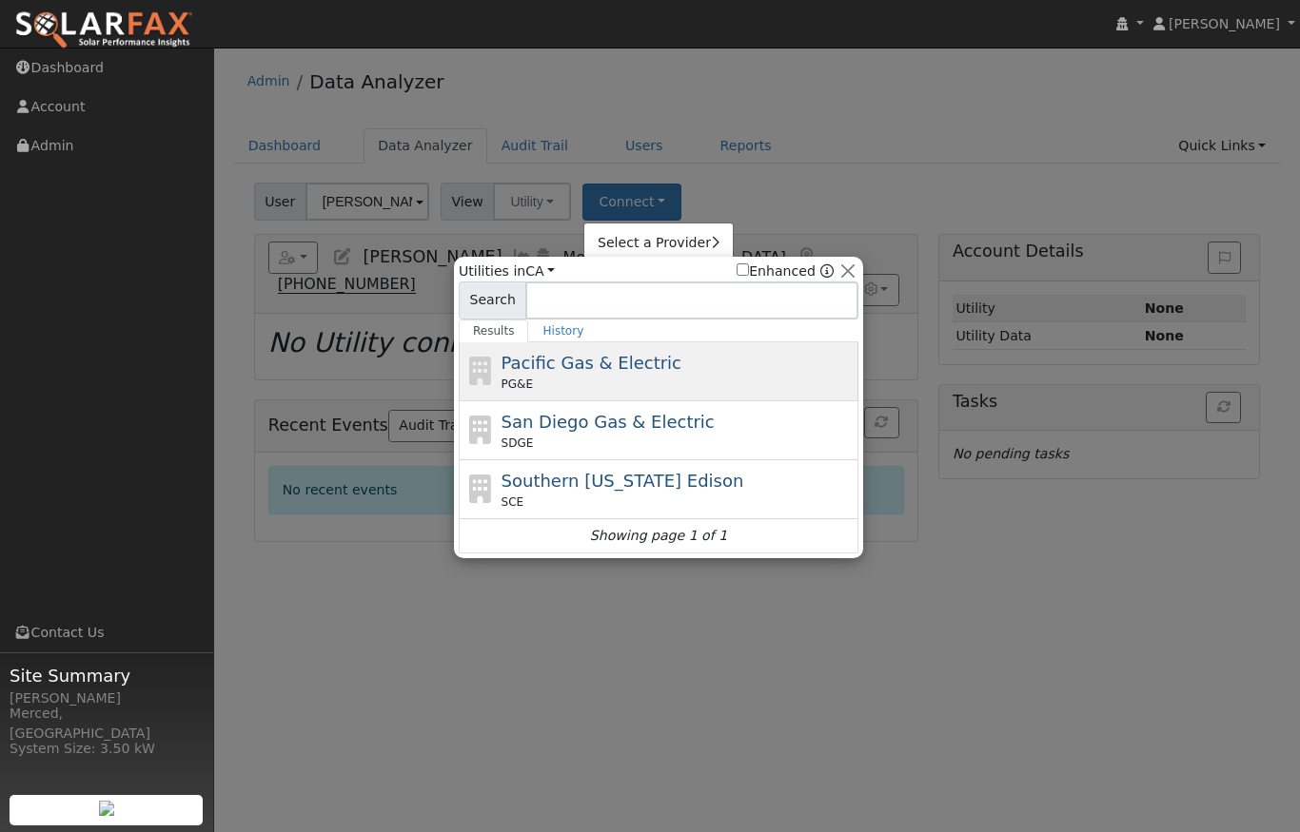
click at [558, 366] on span "Pacific Gas & Electric" at bounding box center [591, 363] width 180 height 20
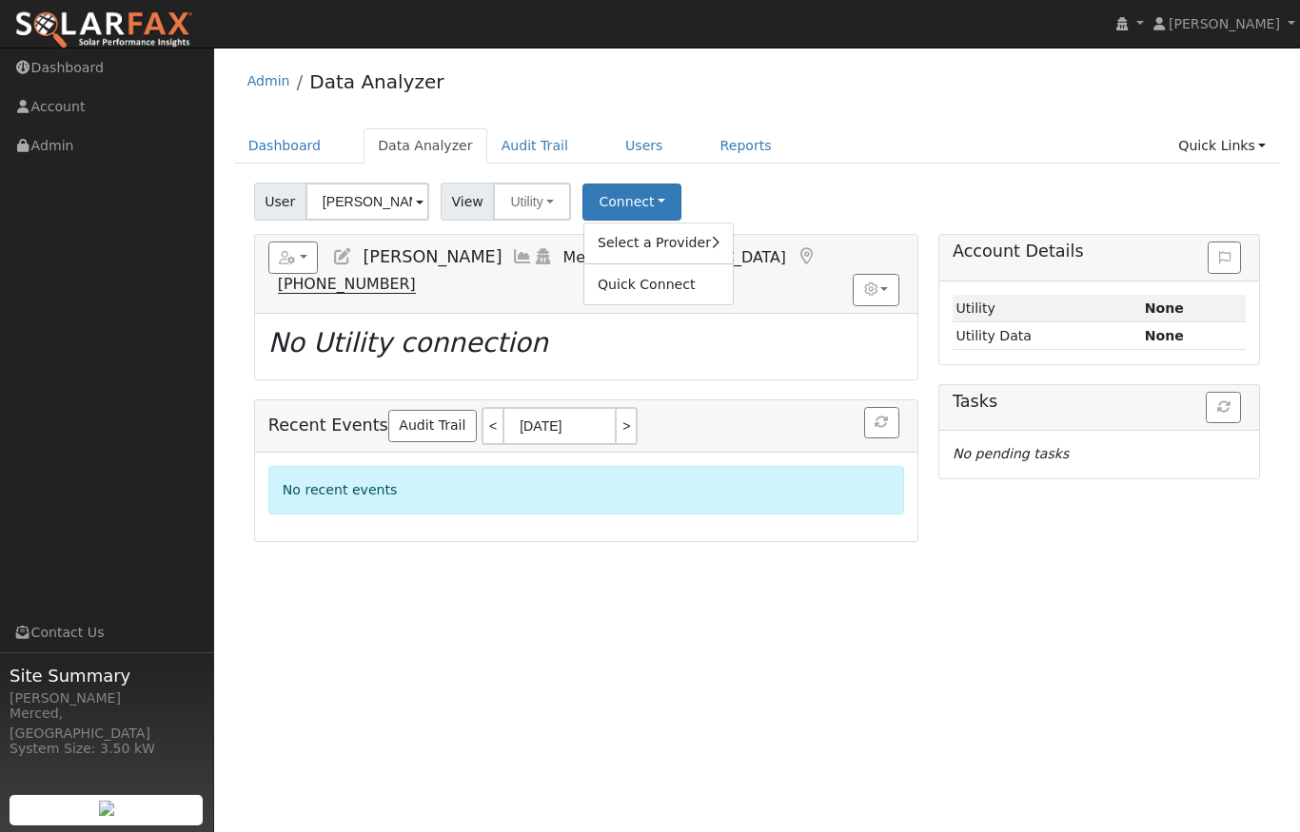
click at [860, 181] on div "User [PERSON_NAME] Account Default Account Default Account [STREET_ADDRESS] Pri…" at bounding box center [756, 198] width 1013 height 45
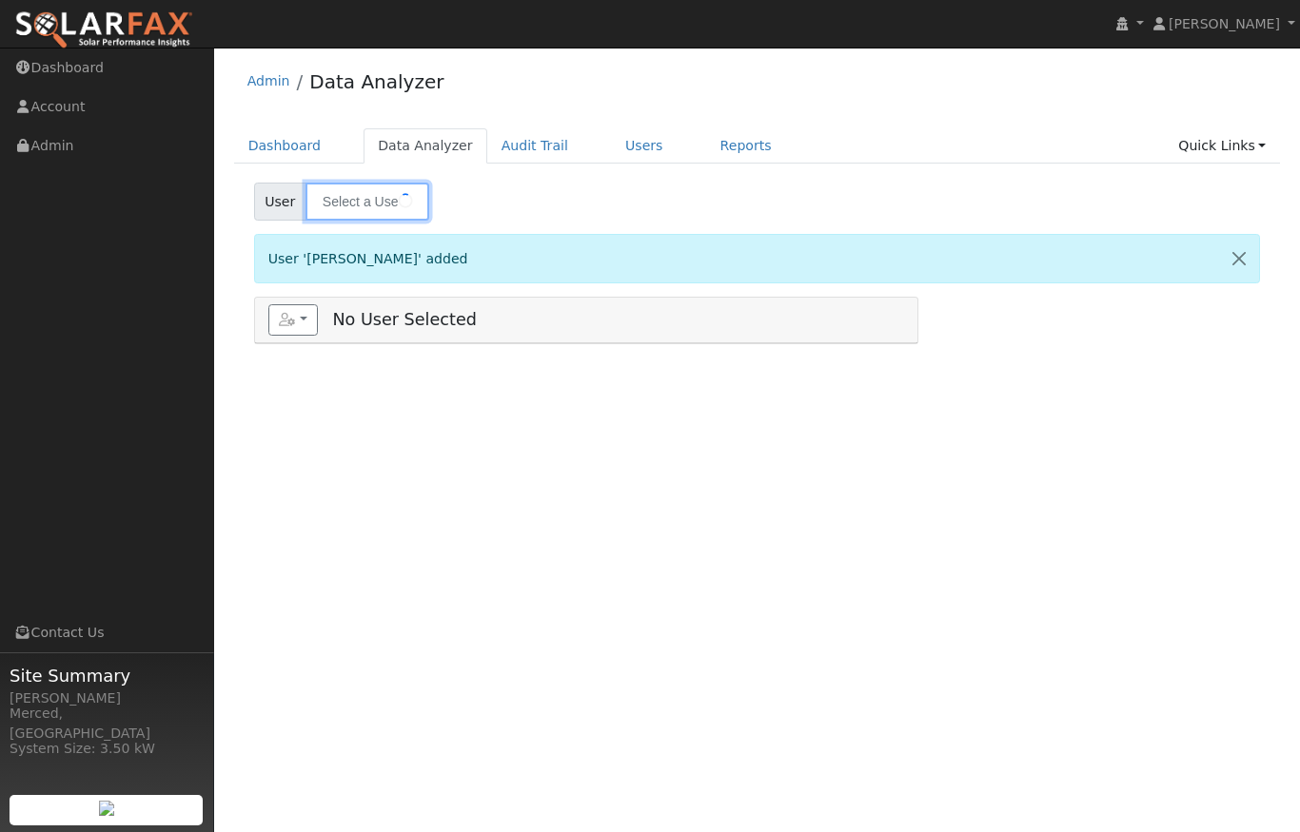
type input "[PERSON_NAME]"
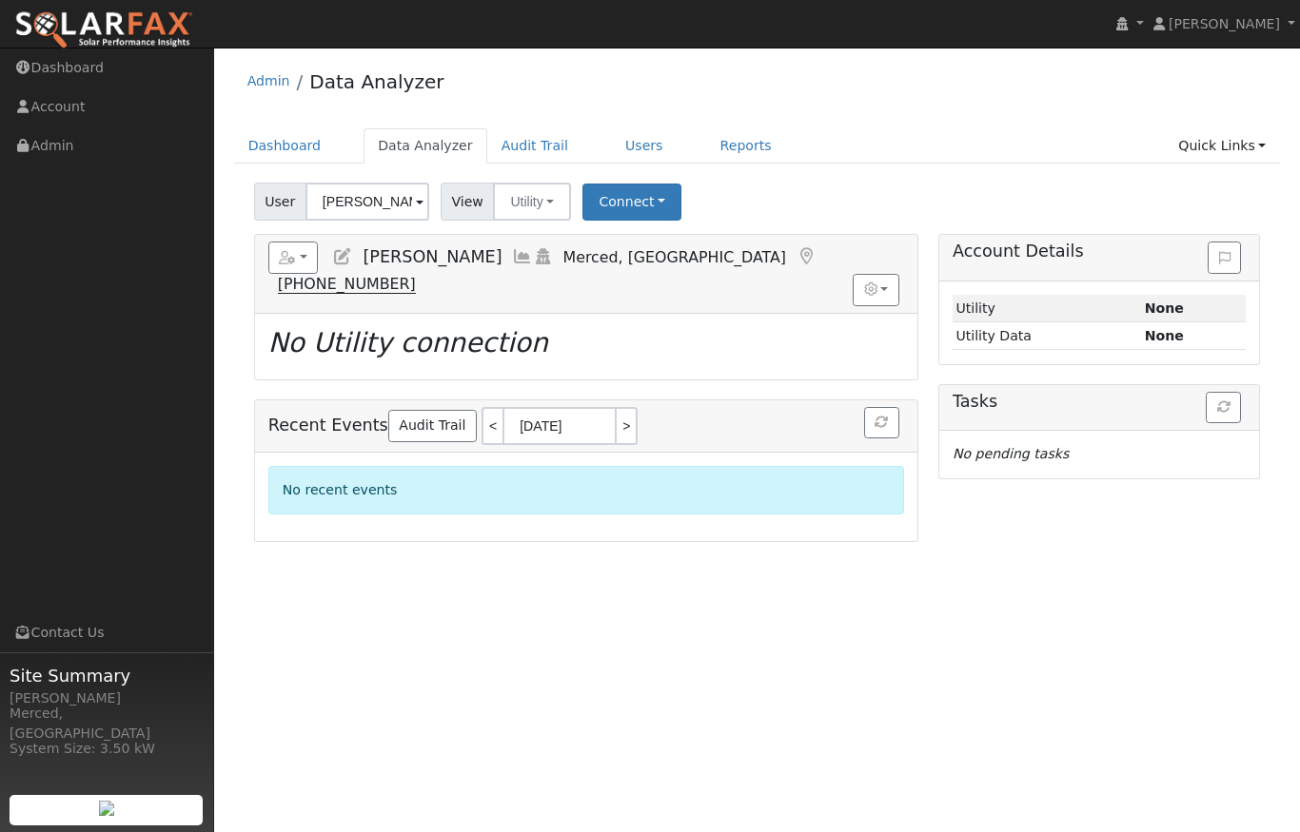
click at [825, 195] on div "User Fred Slagger Account Default Account Default Account 2536 Piedmont Drive, …" at bounding box center [756, 198] width 1013 height 45
click at [643, 196] on button "Connect" at bounding box center [631, 202] width 99 height 37
click at [657, 240] on link "Select a Provider" at bounding box center [658, 243] width 148 height 27
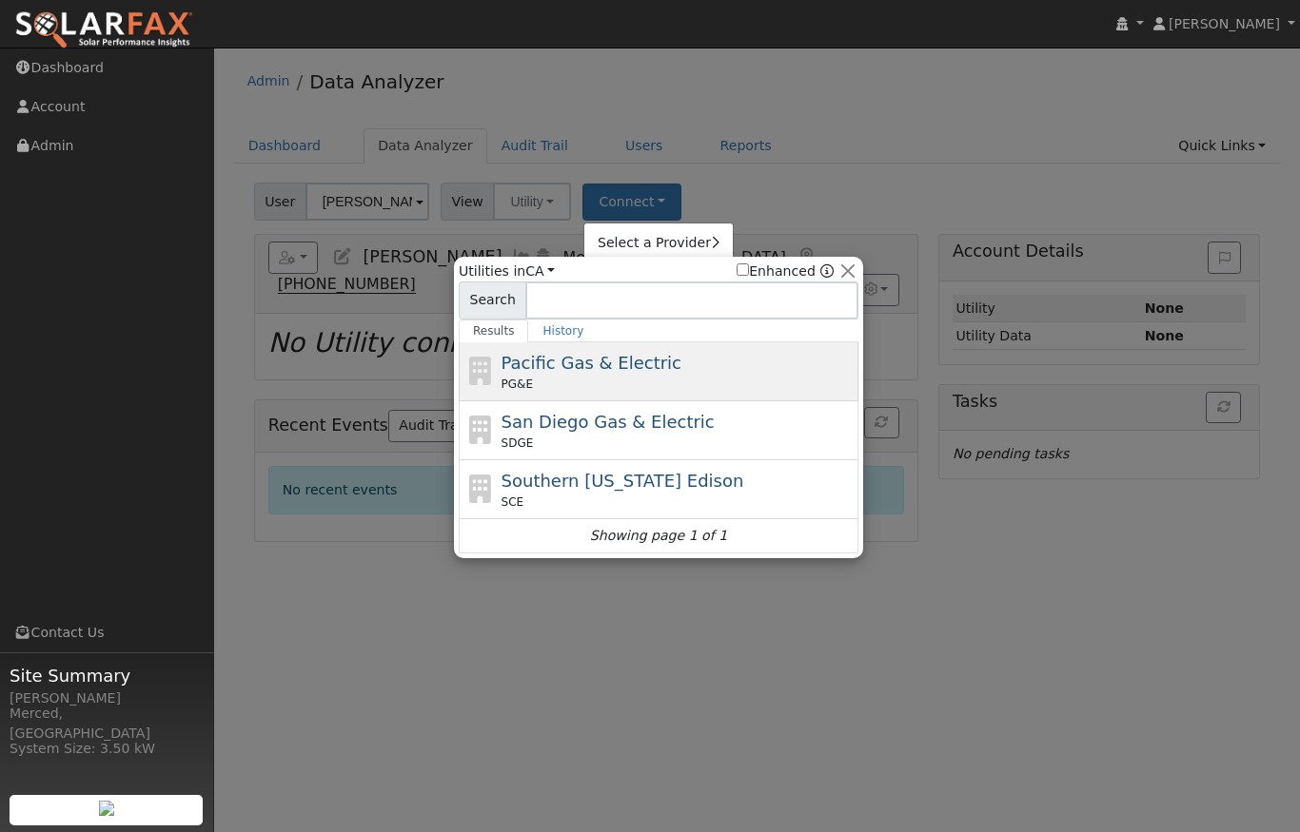
click at [519, 365] on span "Pacific Gas & Electric" at bounding box center [591, 363] width 180 height 20
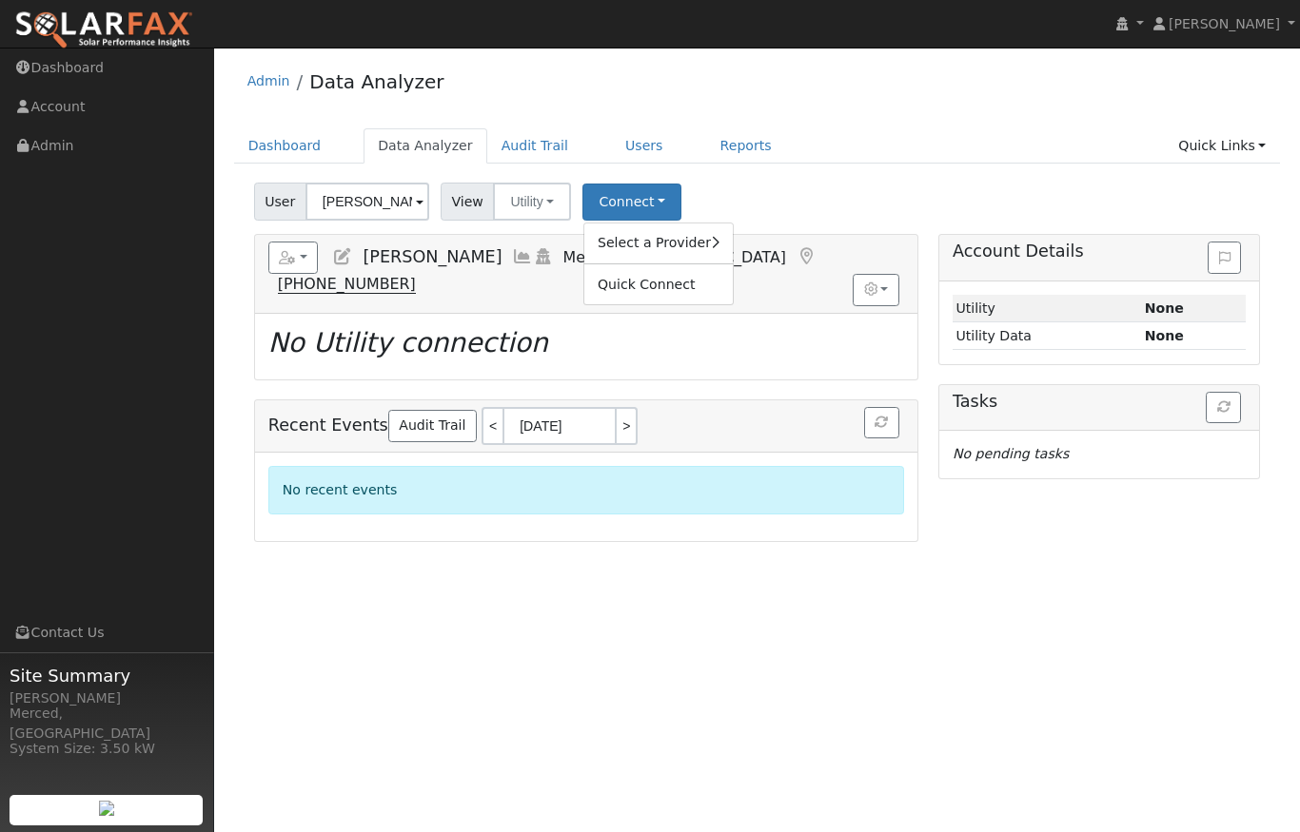
click at [997, 191] on div "User Fred Slagger Account Default Account Default Account 2536 Piedmont Drive, …" at bounding box center [756, 198] width 1013 height 45
click at [655, 199] on button "Connect" at bounding box center [631, 202] width 99 height 37
click at [664, 247] on link "Select a Provider" at bounding box center [658, 243] width 148 height 27
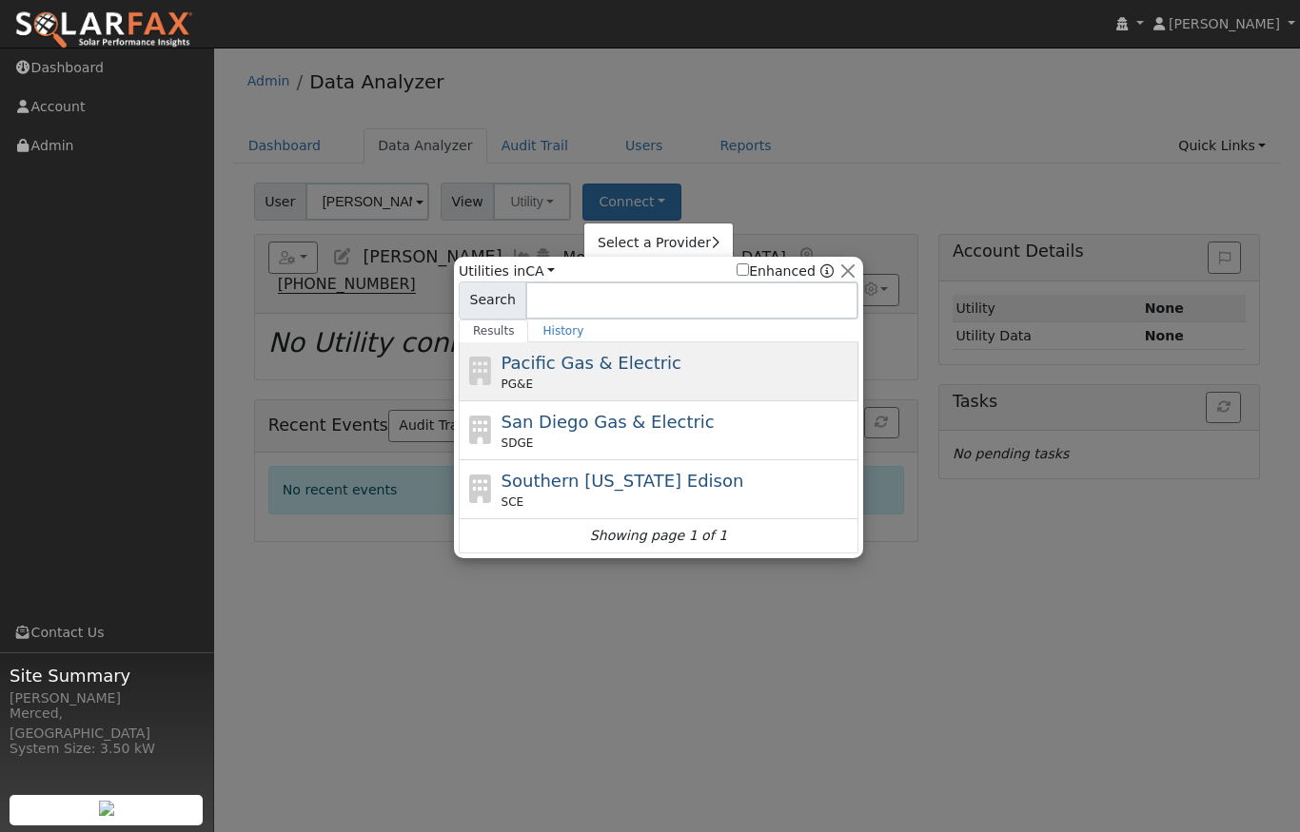
click at [557, 362] on span "Pacific Gas & Electric" at bounding box center [591, 363] width 180 height 20
